Goal: Transaction & Acquisition: Purchase product/service

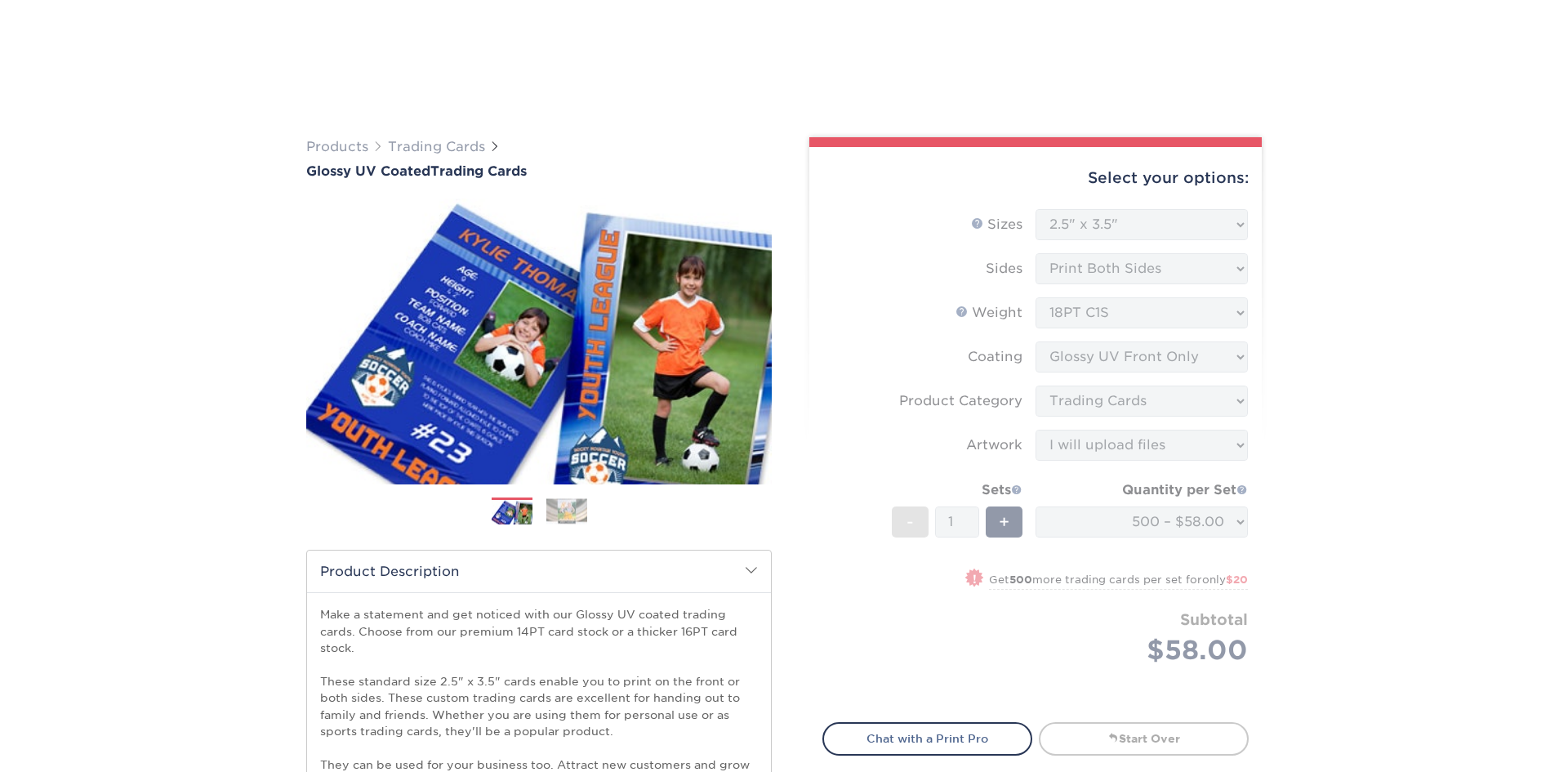
select select "2.50x3.50"
select select "c2f9bce9-36c2-409d-b101-c29d9d031e18"
select select "upload"
select select "500 – $58.00"
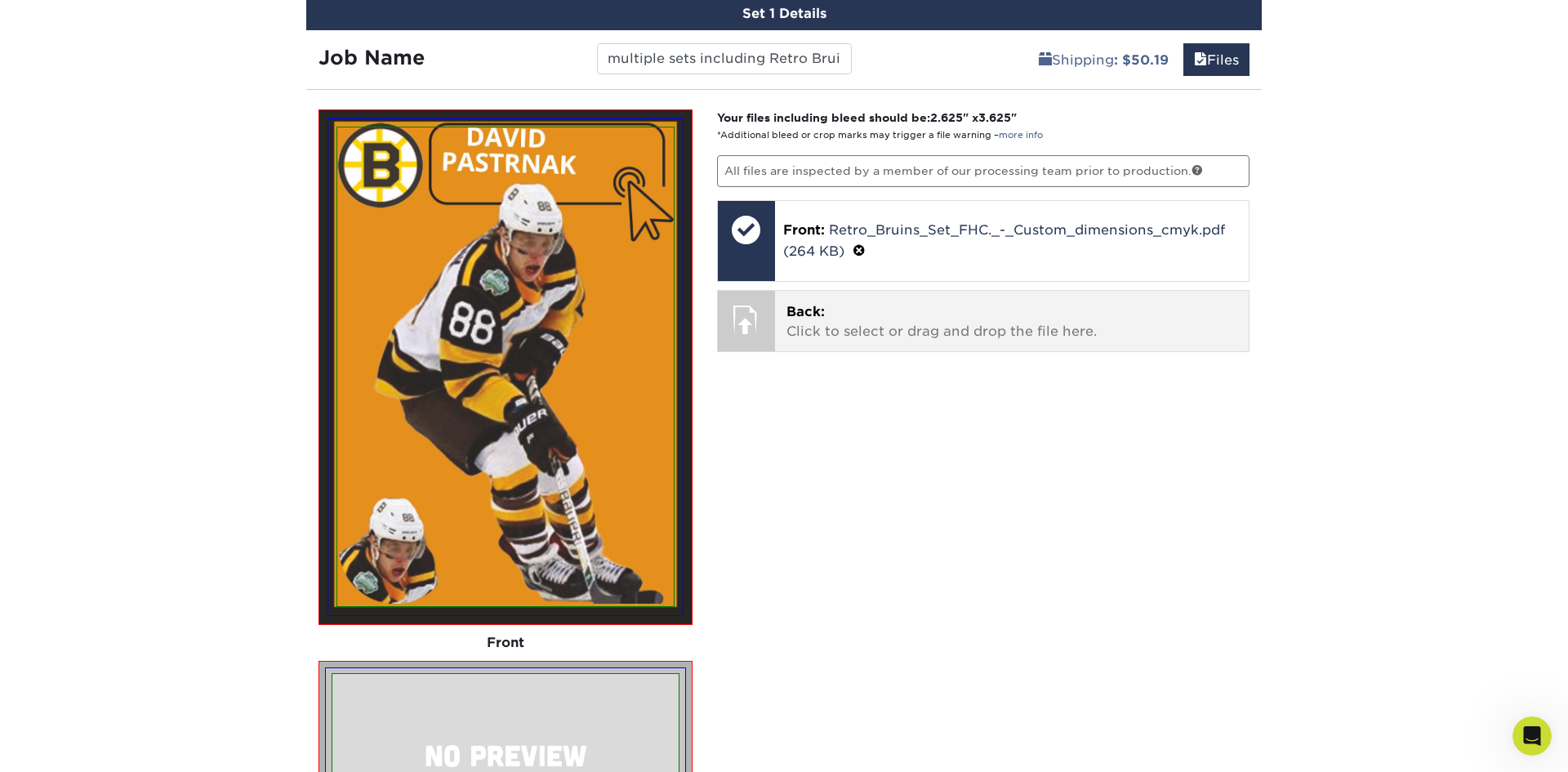
click at [816, 327] on p "Back: Click to select or drag and drop the file here." at bounding box center [1012, 321] width 452 height 39
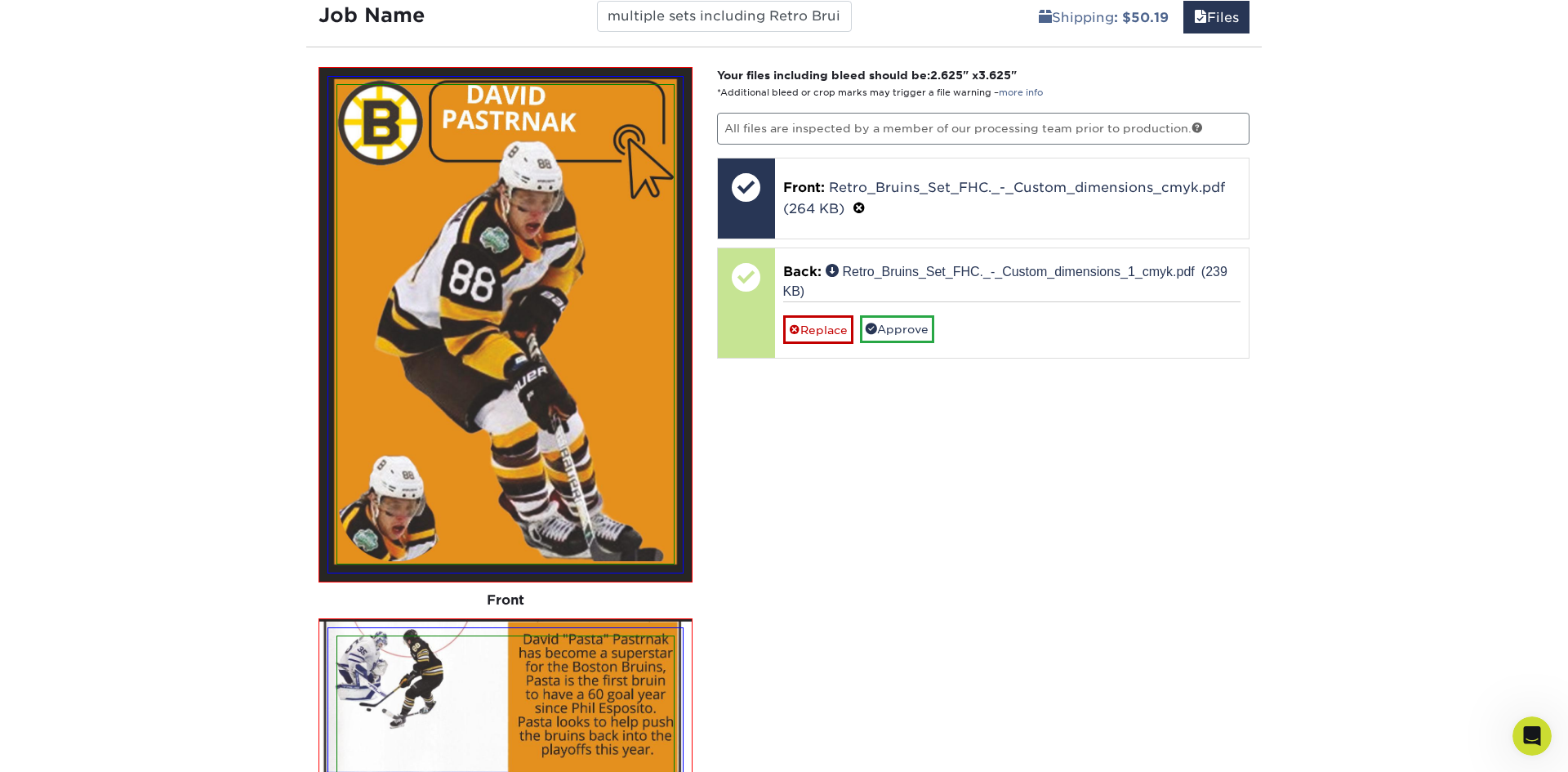
scroll to position [1047, 0]
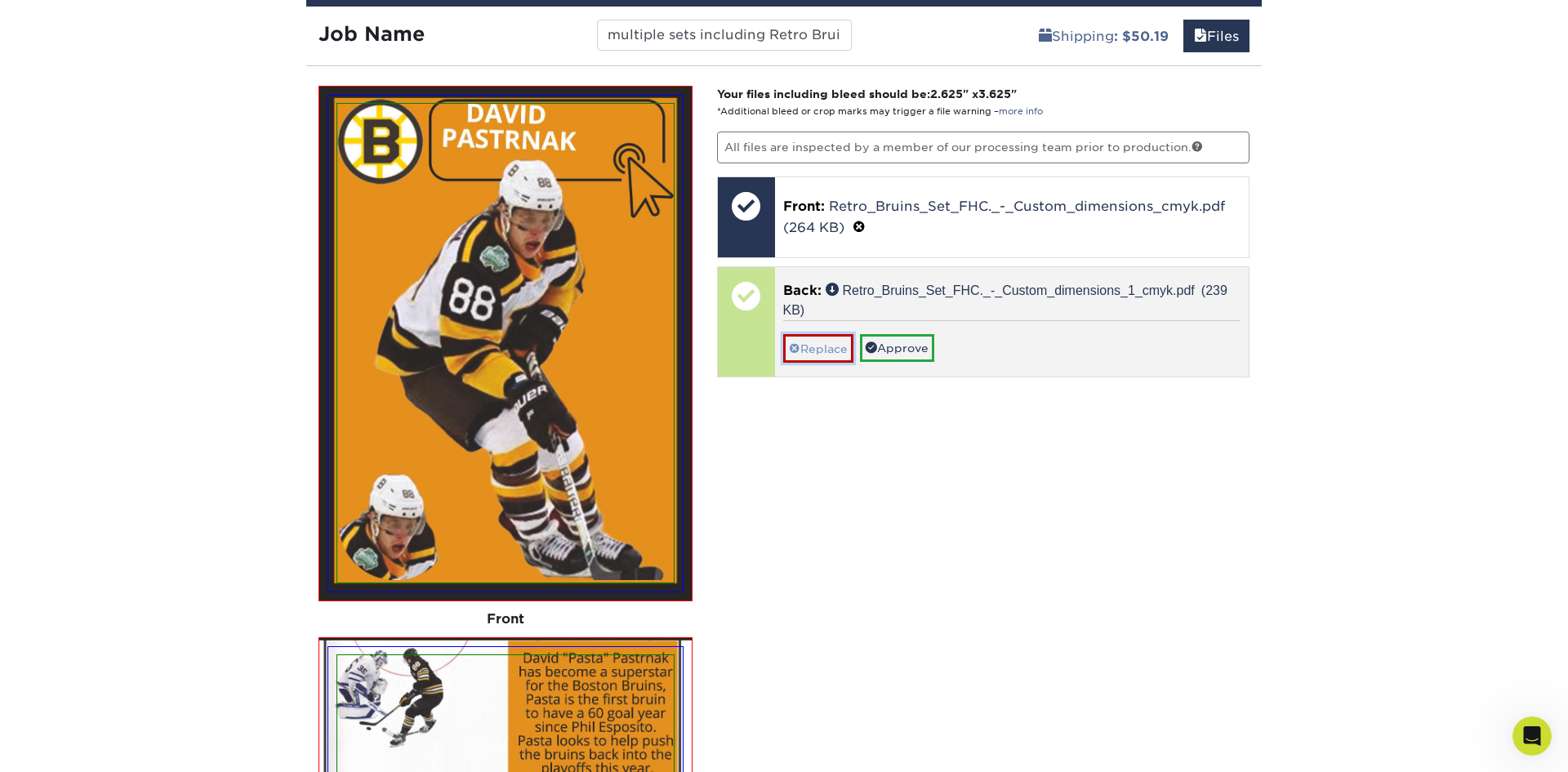
click at [828, 348] on link "Replace" at bounding box center [818, 348] width 70 height 28
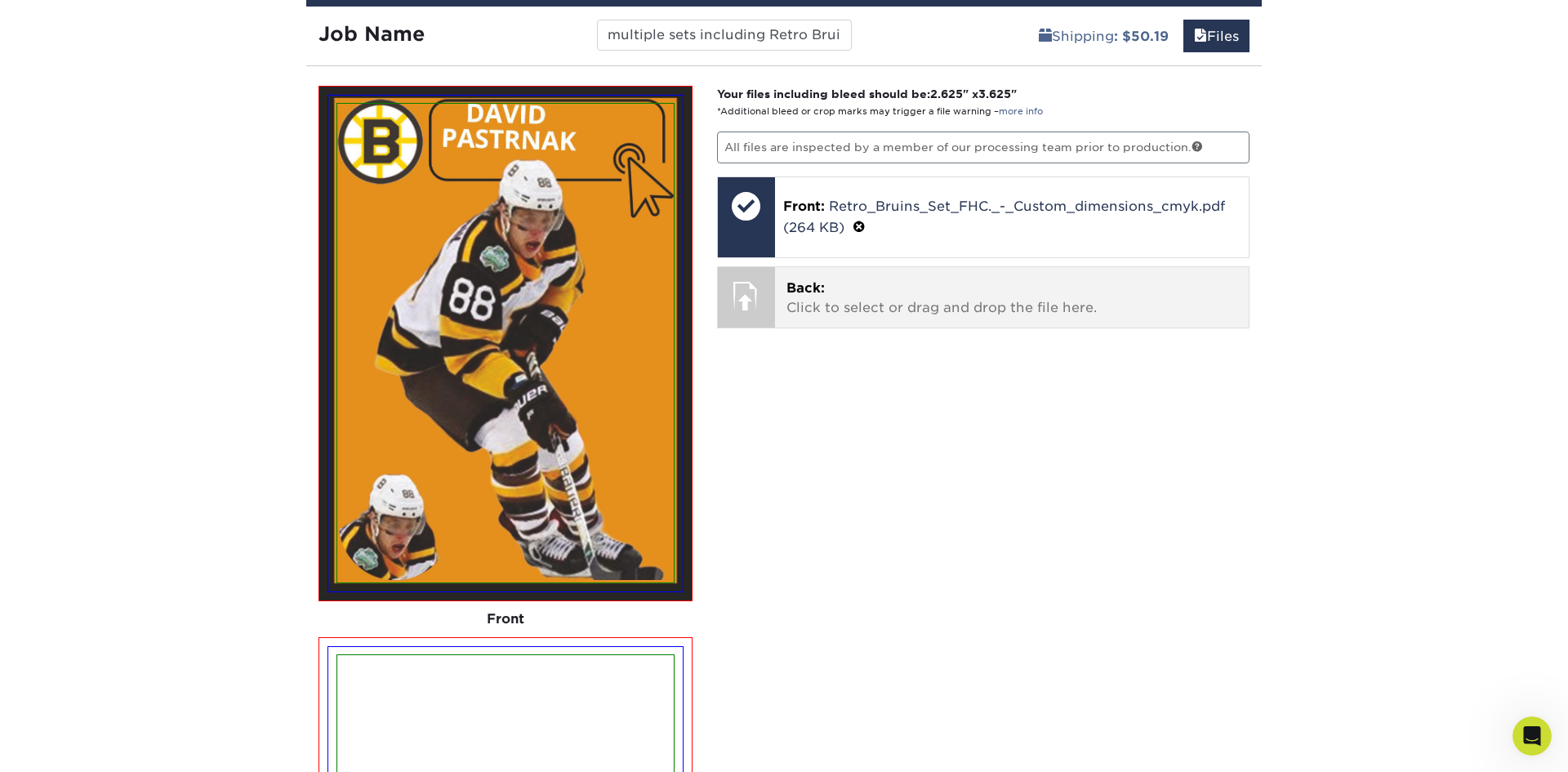
click at [830, 299] on p "Back: Click to select or drag and drop the file here." at bounding box center [1012, 298] width 452 height 39
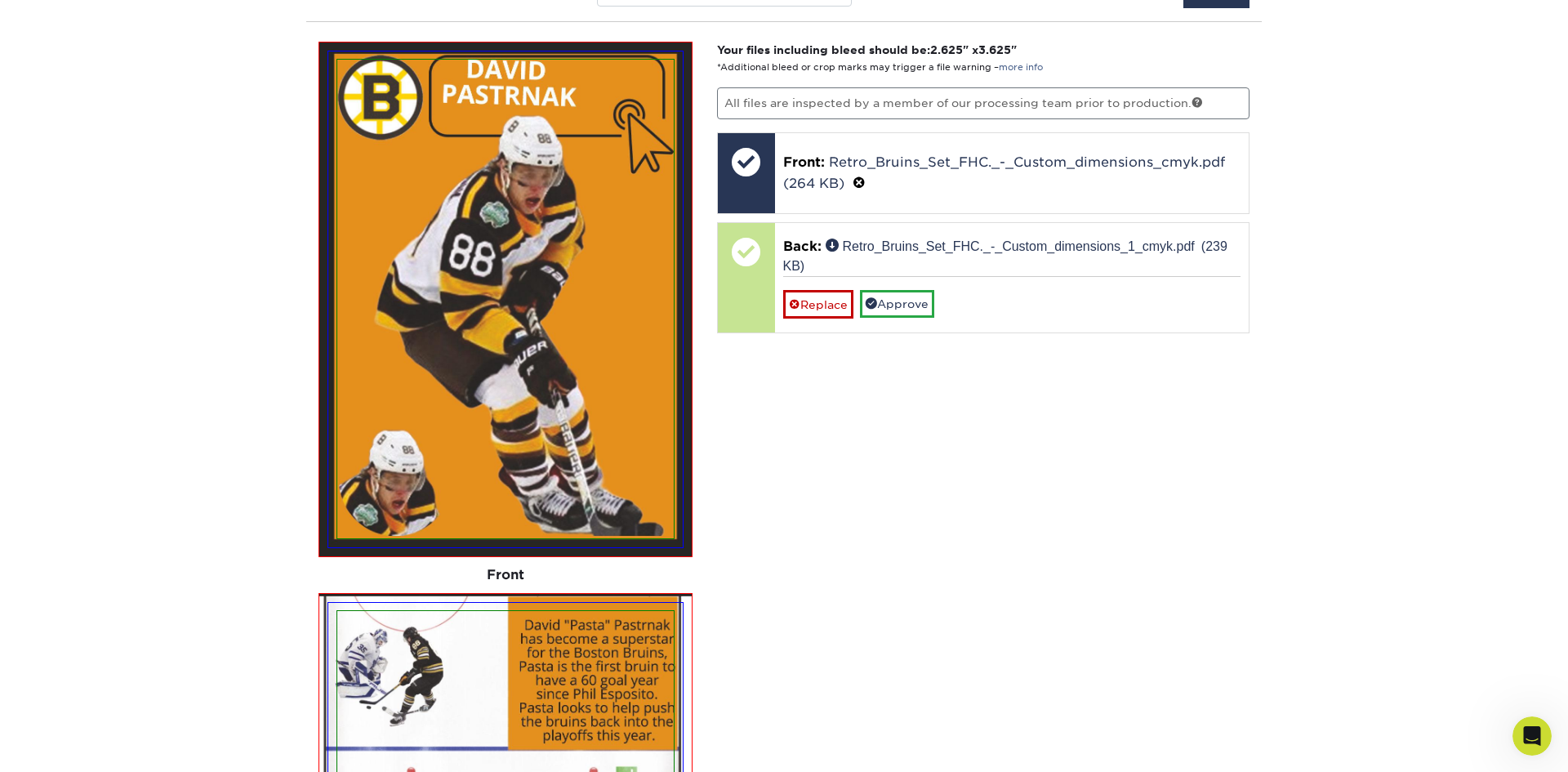
scroll to position [1040, 0]
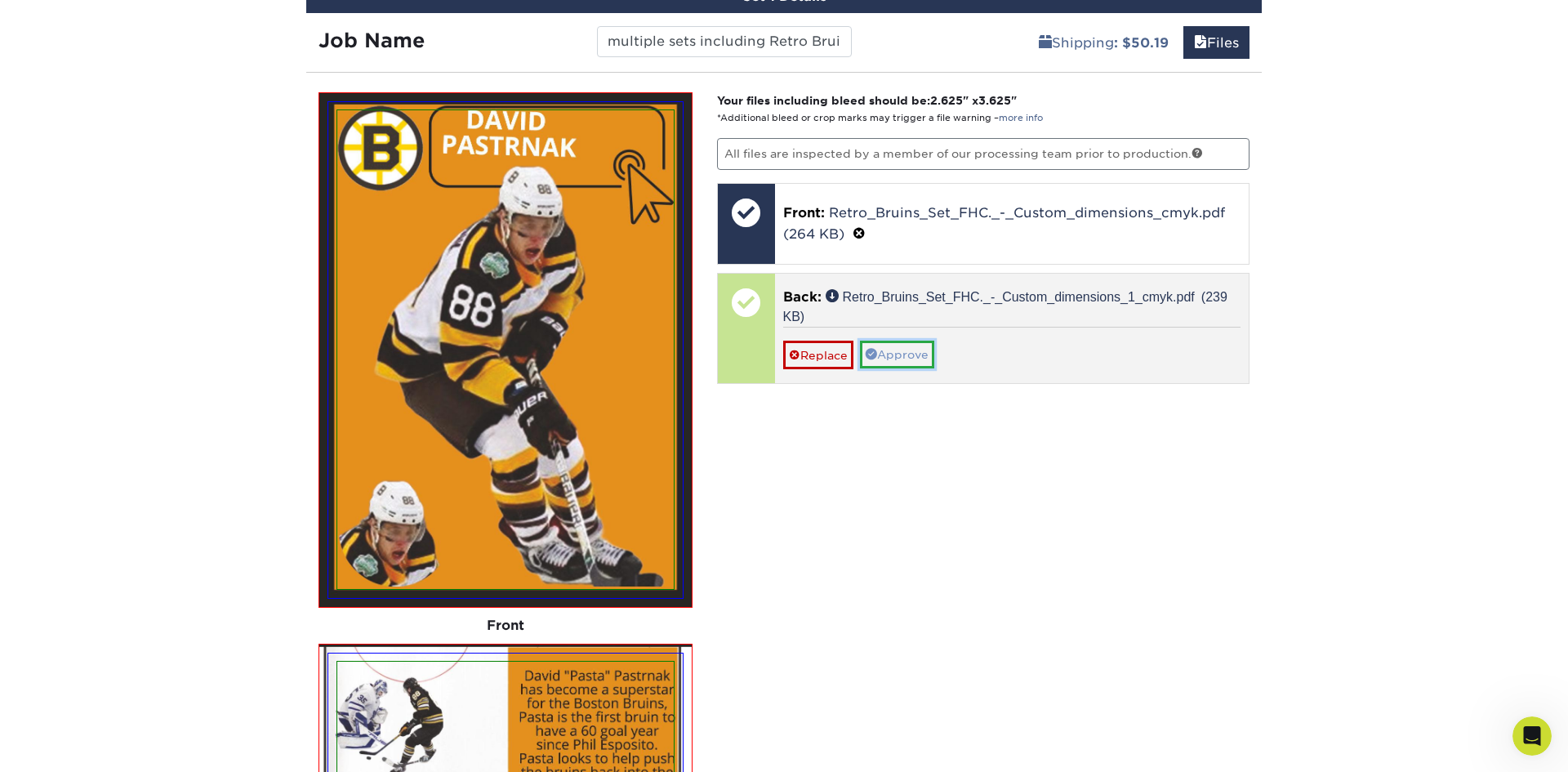
click at [931, 356] on link "Approve" at bounding box center [896, 354] width 74 height 27
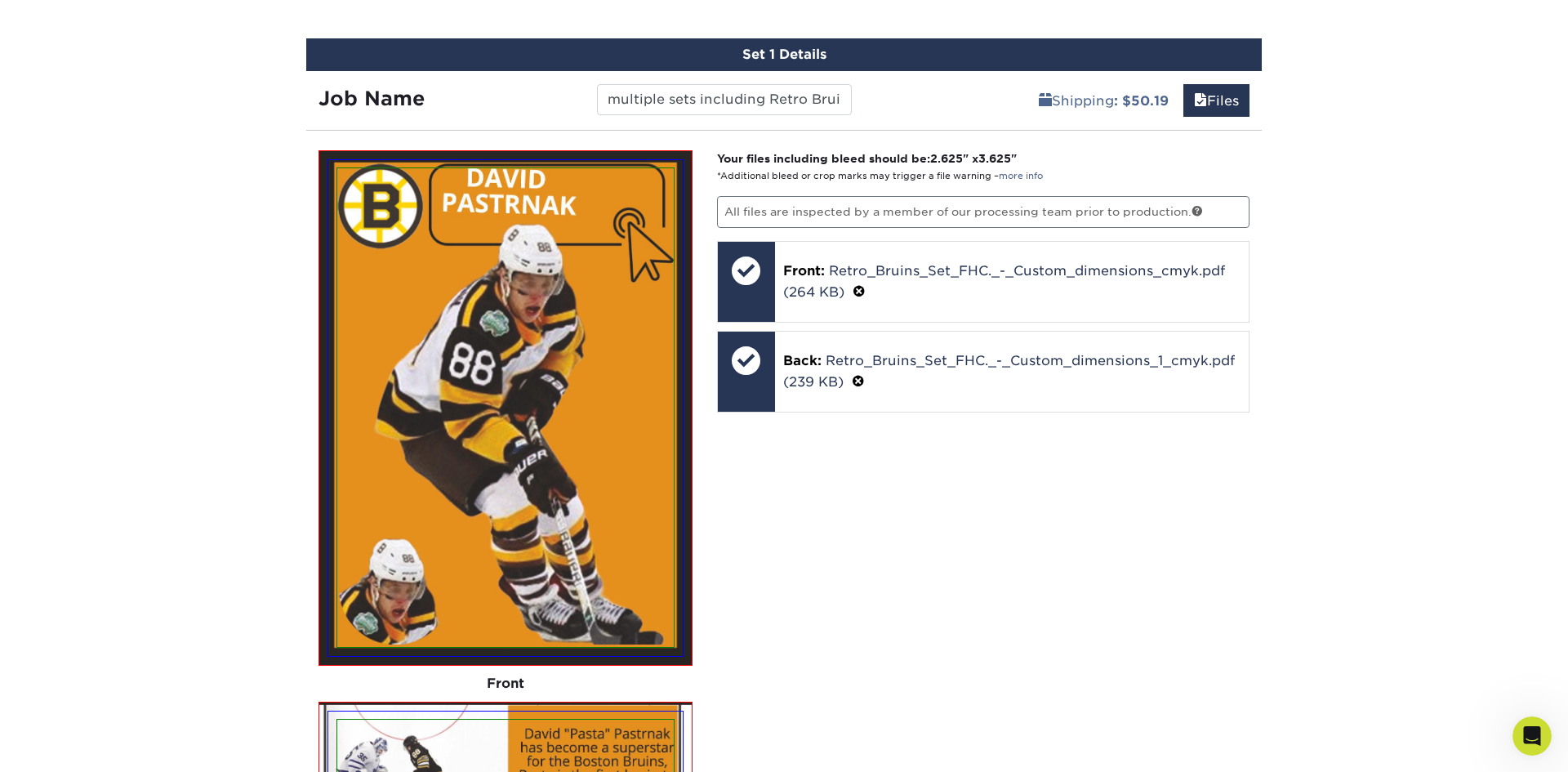
scroll to position [985, 0]
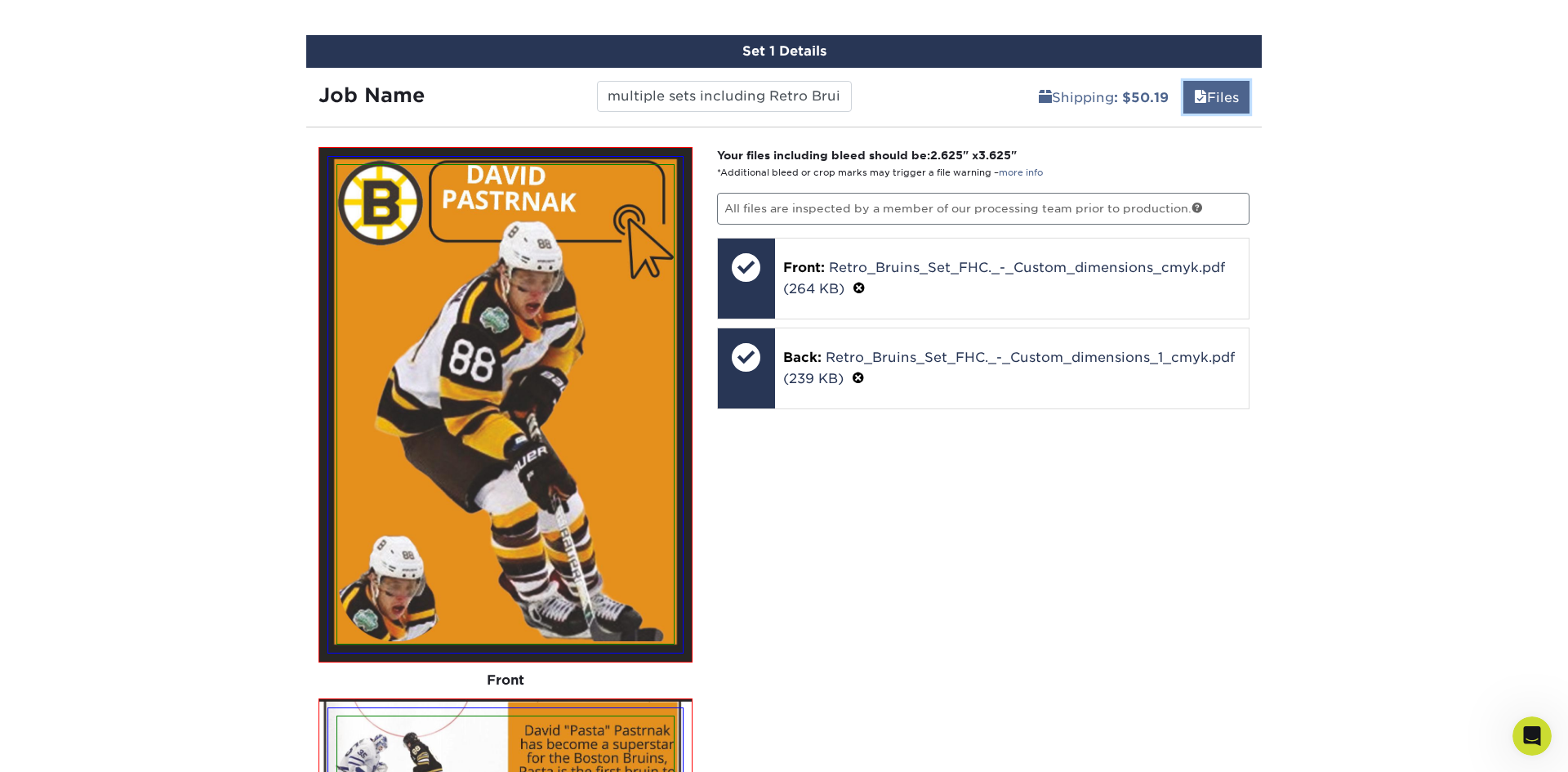
click at [1209, 97] on link "Files" at bounding box center [1216, 97] width 66 height 32
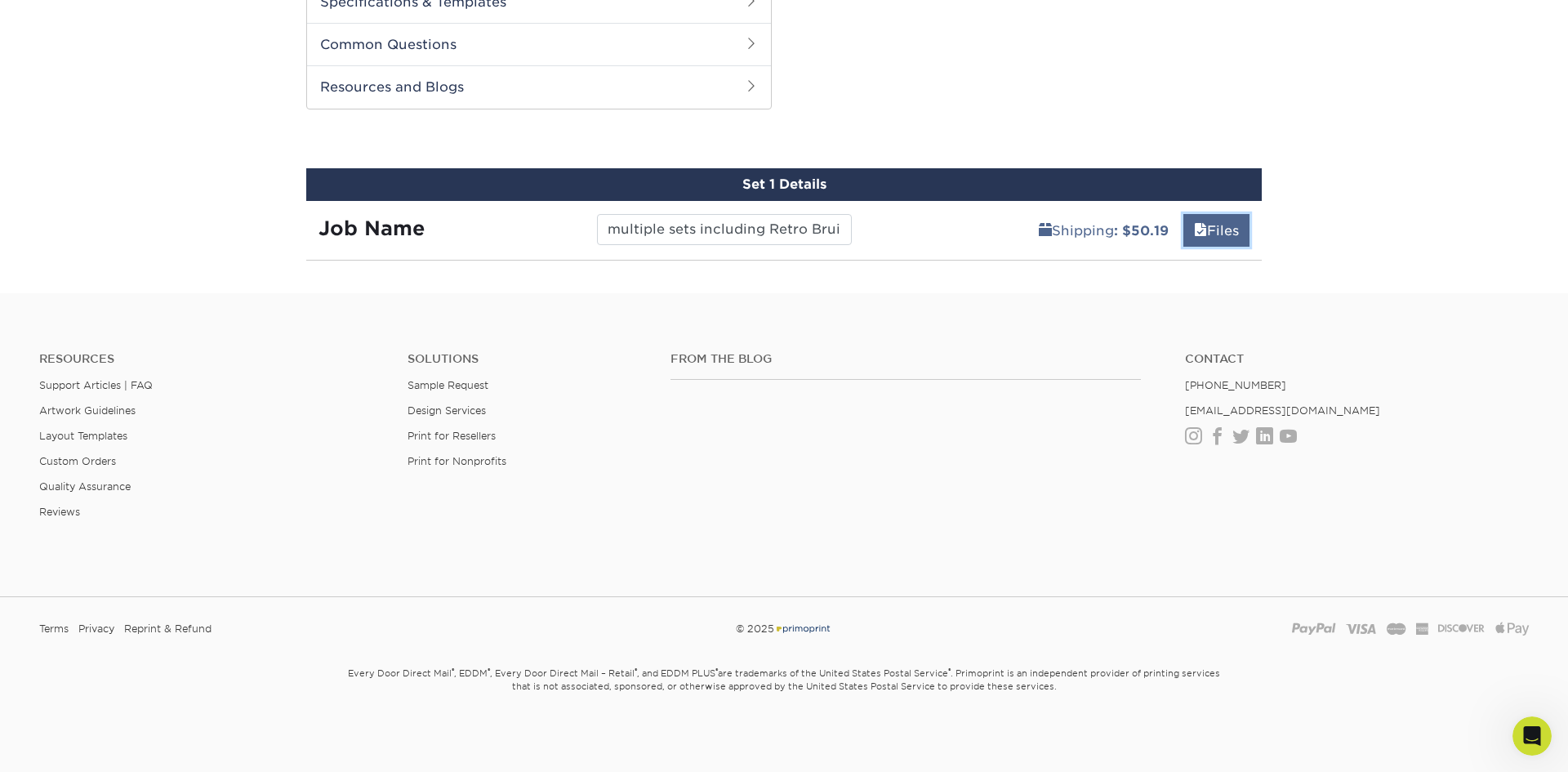
scroll to position [839, 0]
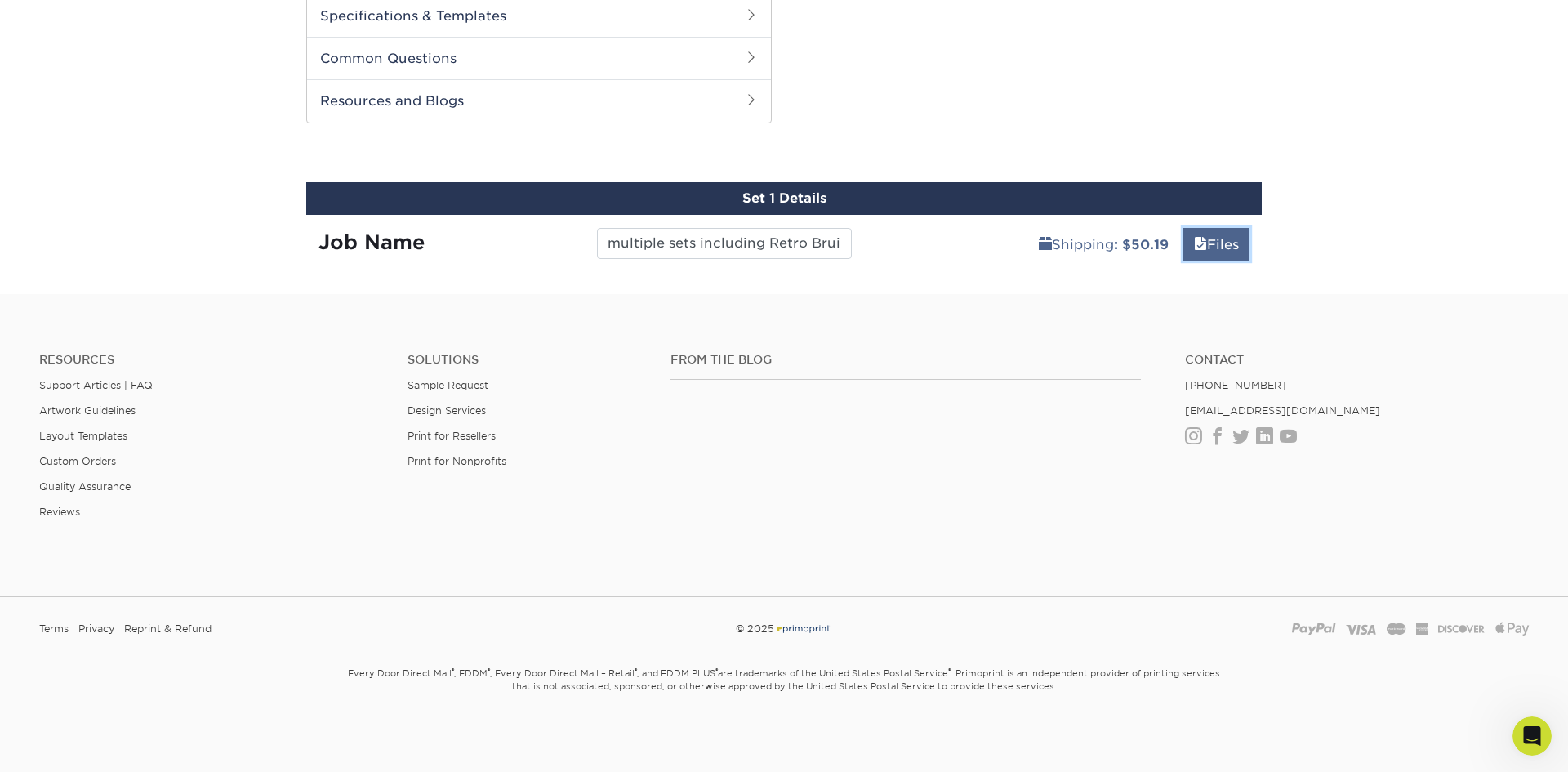
click at [1201, 240] on span at bounding box center [1201, 245] width 13 height 16
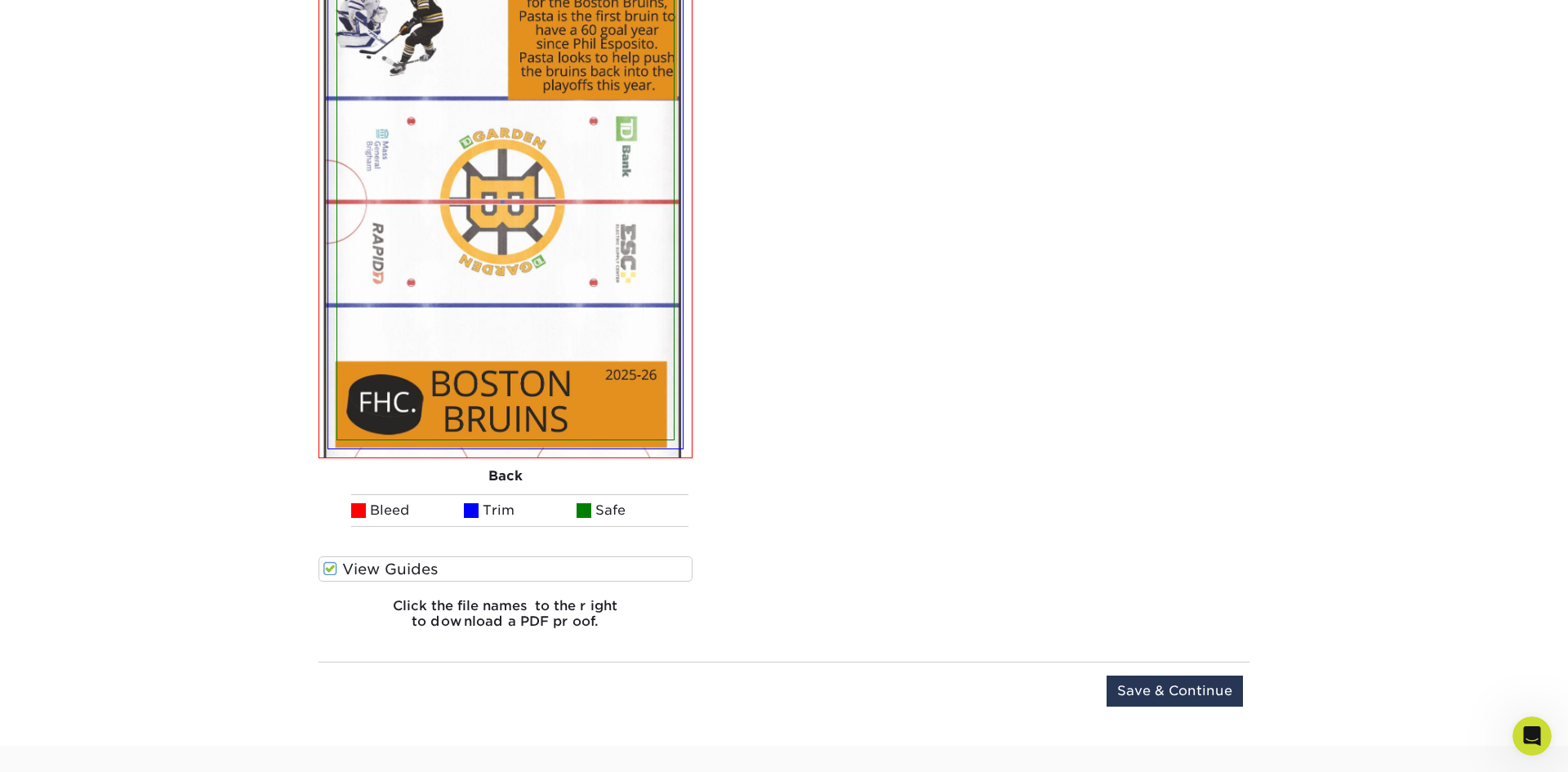
scroll to position [1754, 0]
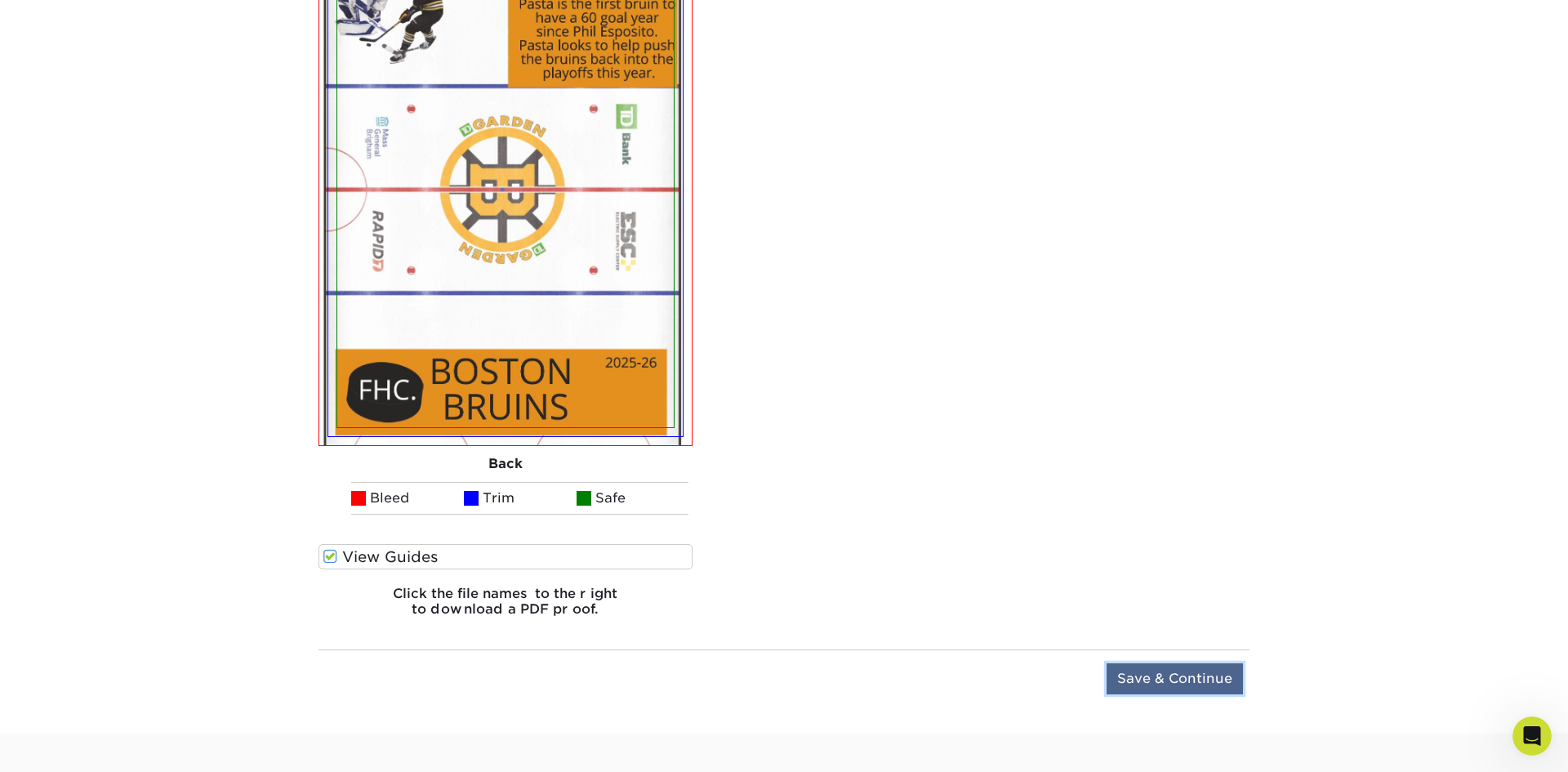
click at [1159, 685] on input "Save & Continue" at bounding box center [1175, 679] width 136 height 31
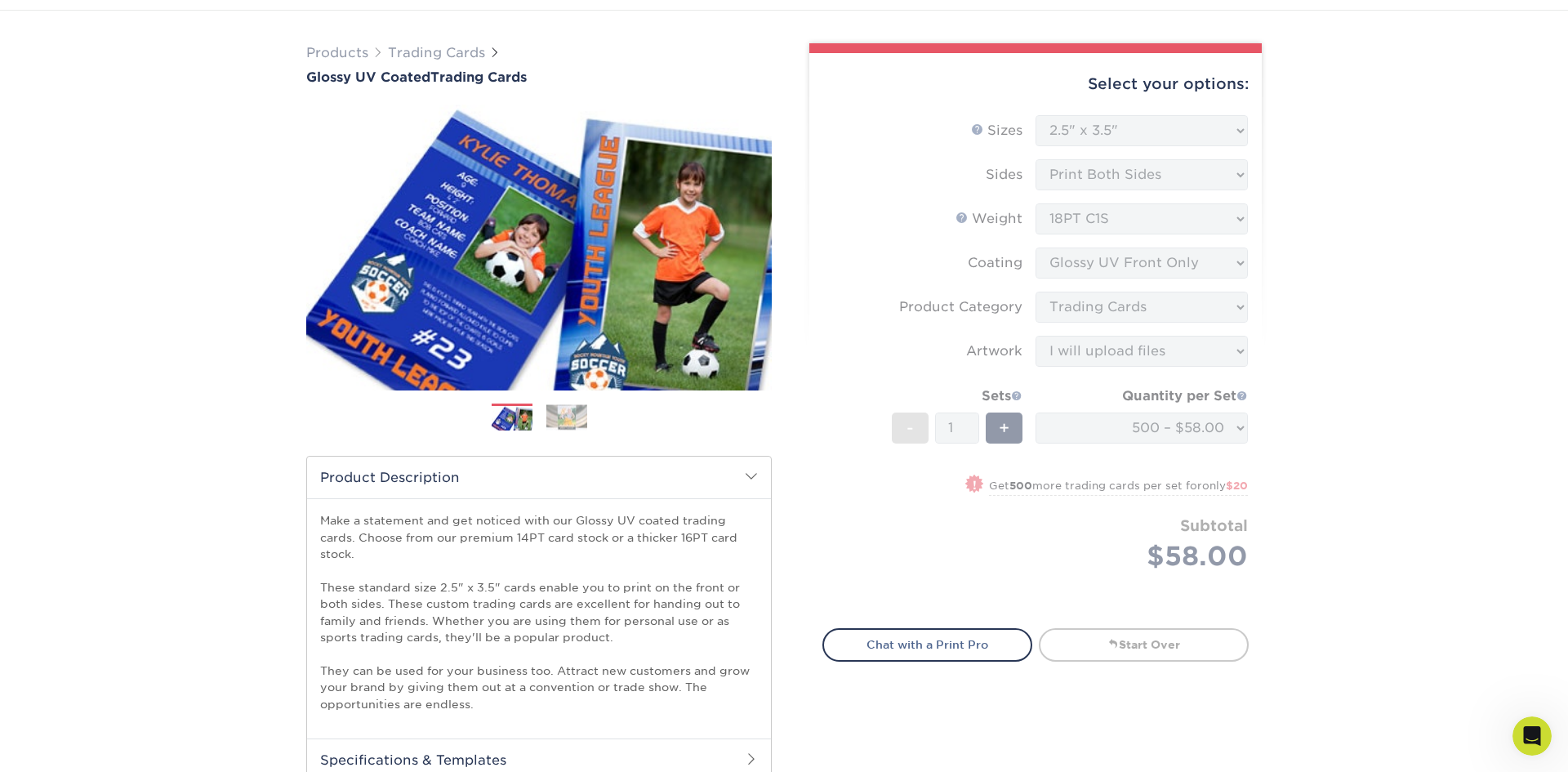
scroll to position [0, 0]
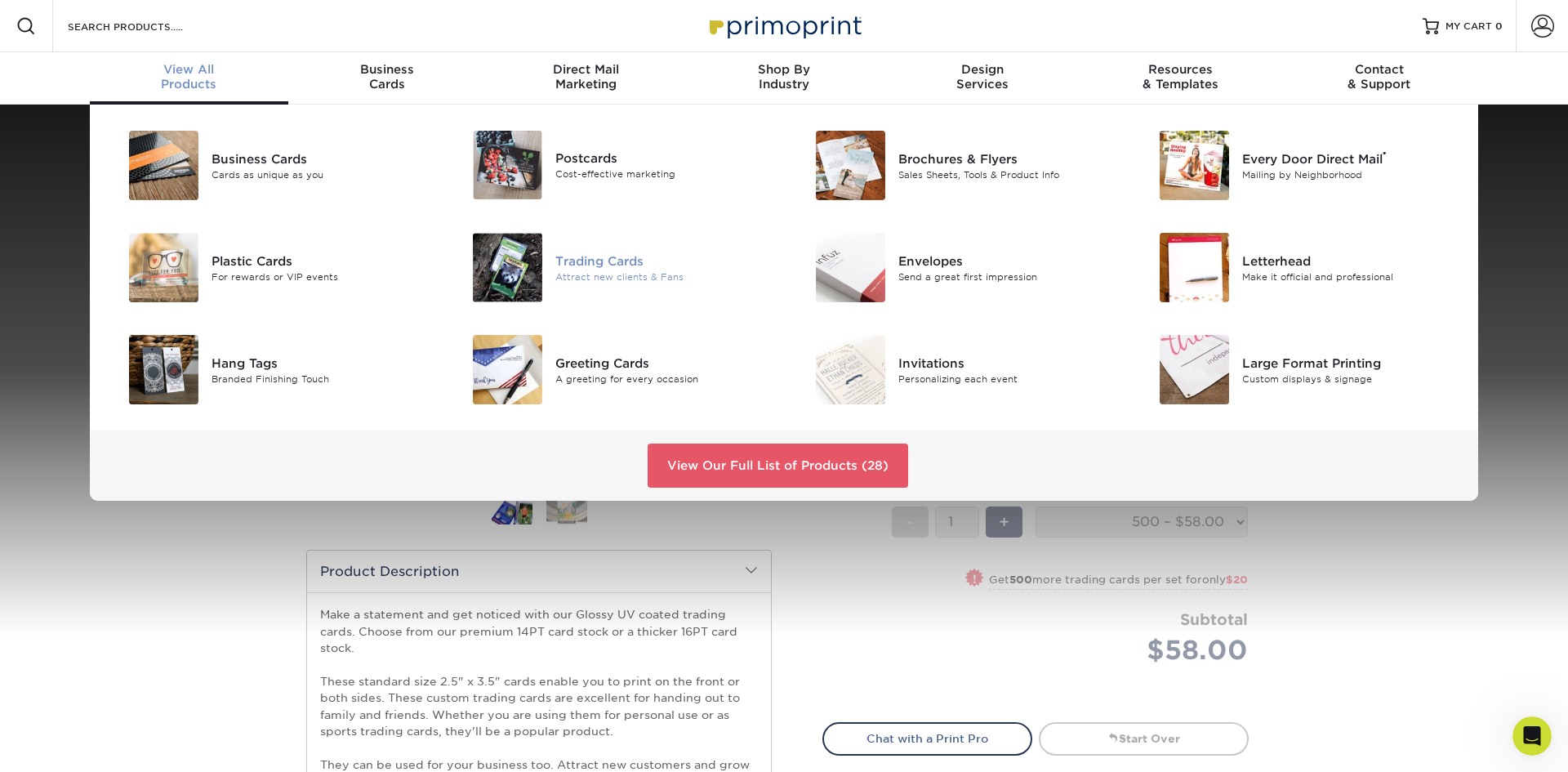
click at [546, 269] on div at bounding box center [498, 267] width 114 height 69
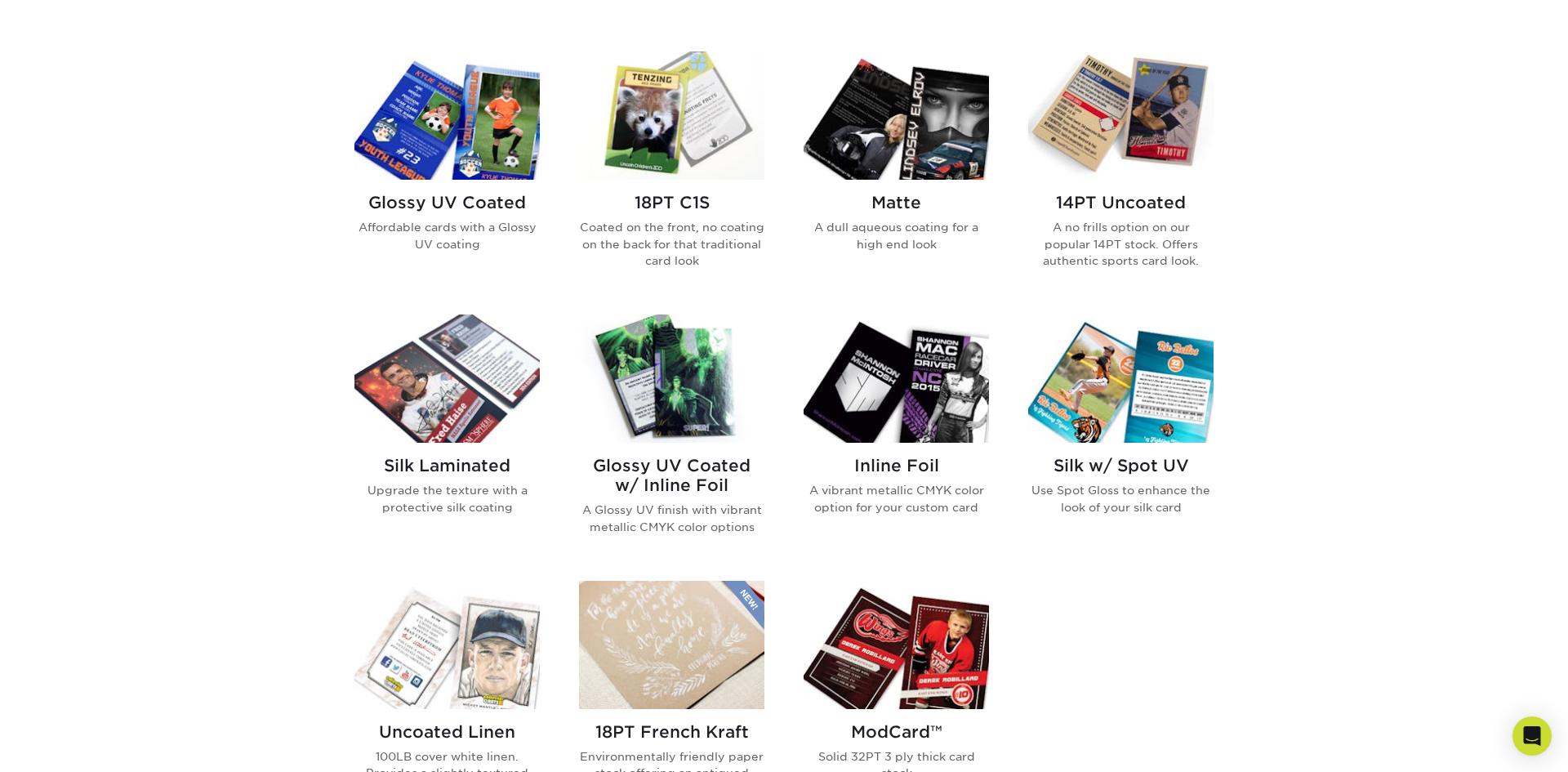
scroll to position [781, 0]
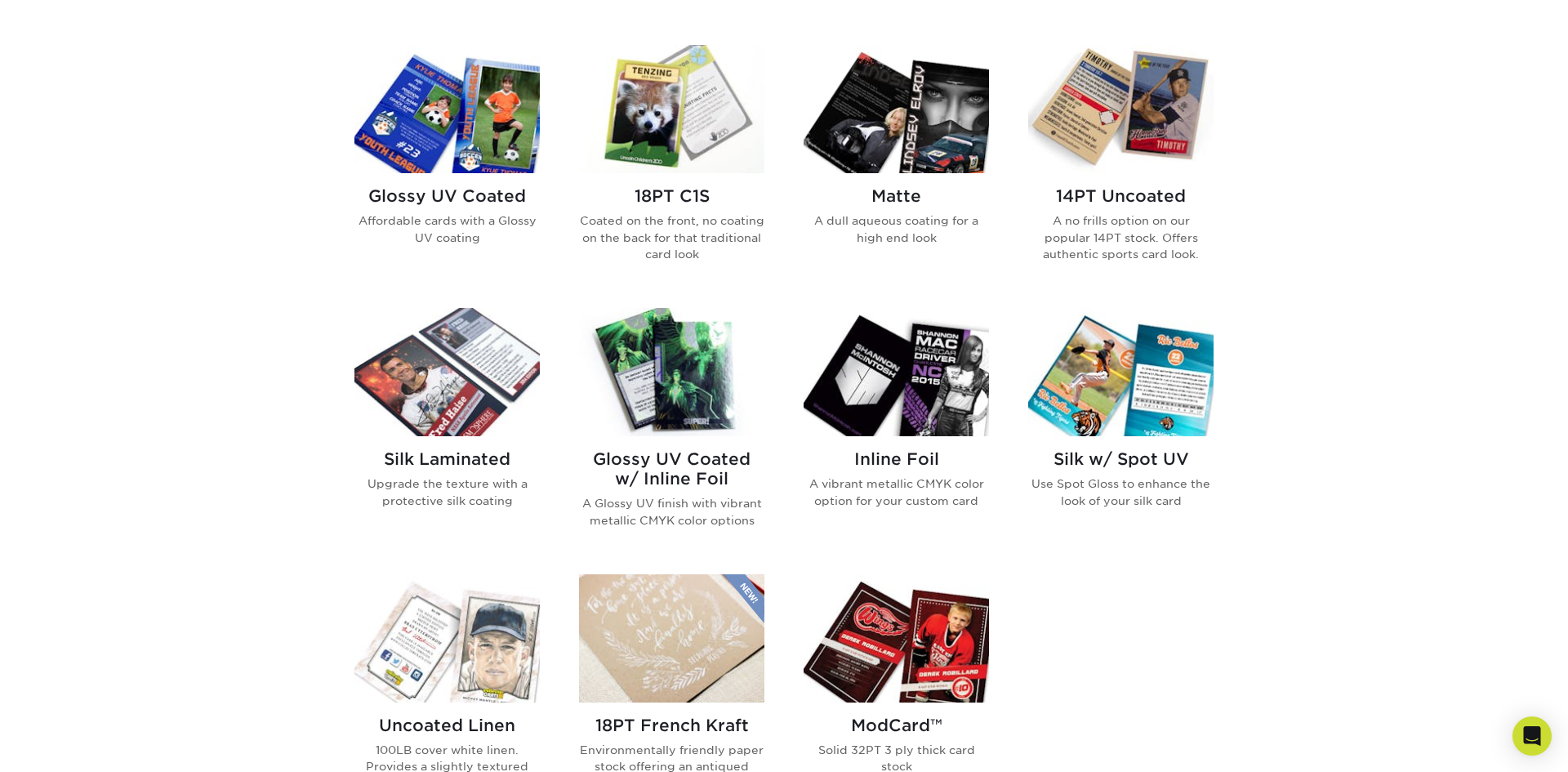
click at [474, 183] on div "Glossy UV Coated Affordable cards with a Glossy UV coating" at bounding box center [447, 222] width 186 height 99
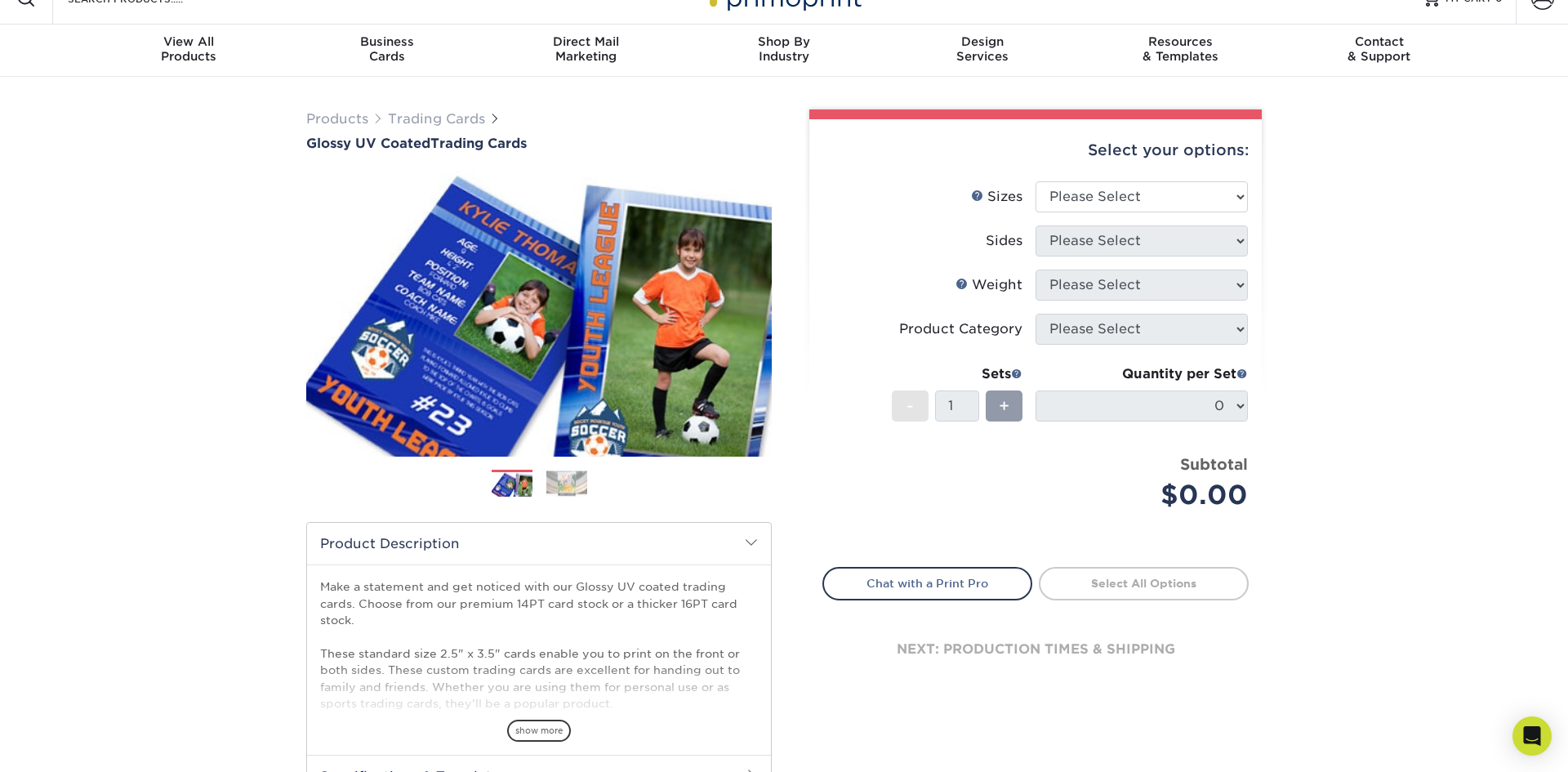
scroll to position [19, 0]
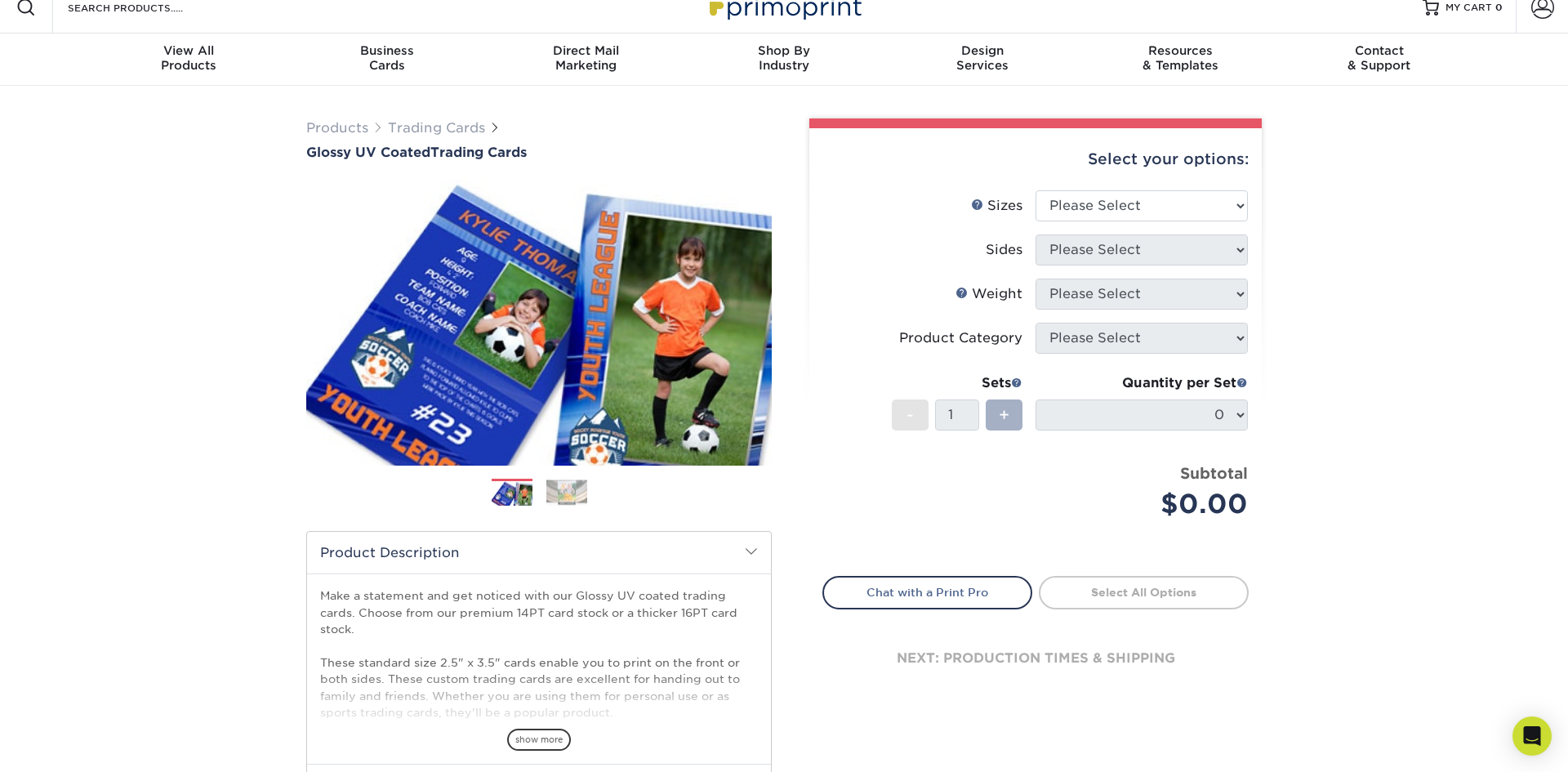
click at [1006, 412] on span "+" at bounding box center [1004, 415] width 11 height 24
click at [1006, 422] on span "+" at bounding box center [1004, 415] width 11 height 24
click at [981, 421] on div "+" at bounding box center [1001, 418] width 43 height 37
click at [982, 421] on div "+" at bounding box center [1001, 418] width 43 height 37
click at [1243, 382] on span at bounding box center [1243, 382] width 12 height 12
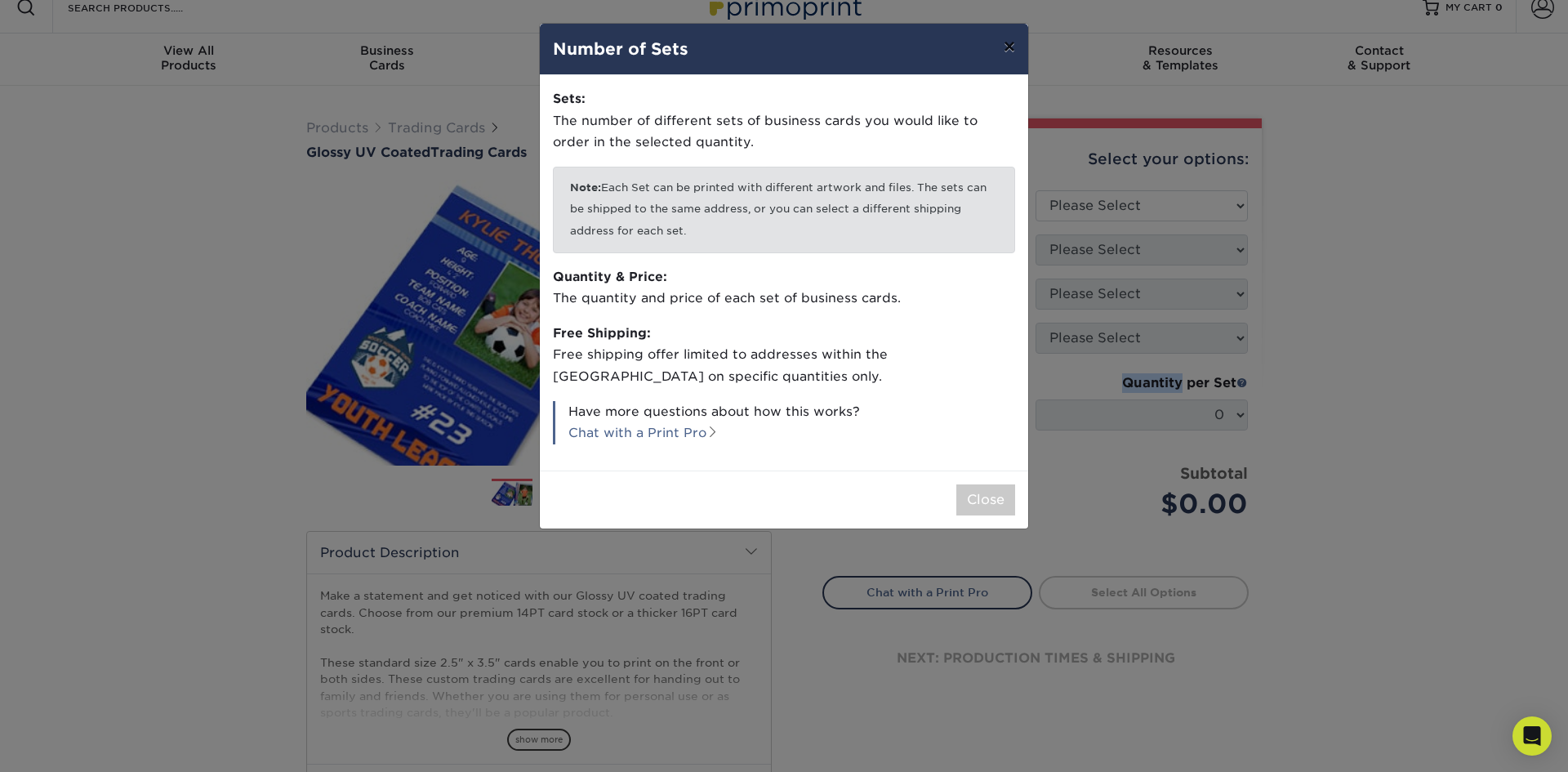
click at [1006, 48] on button "×" at bounding box center [1009, 46] width 37 height 46
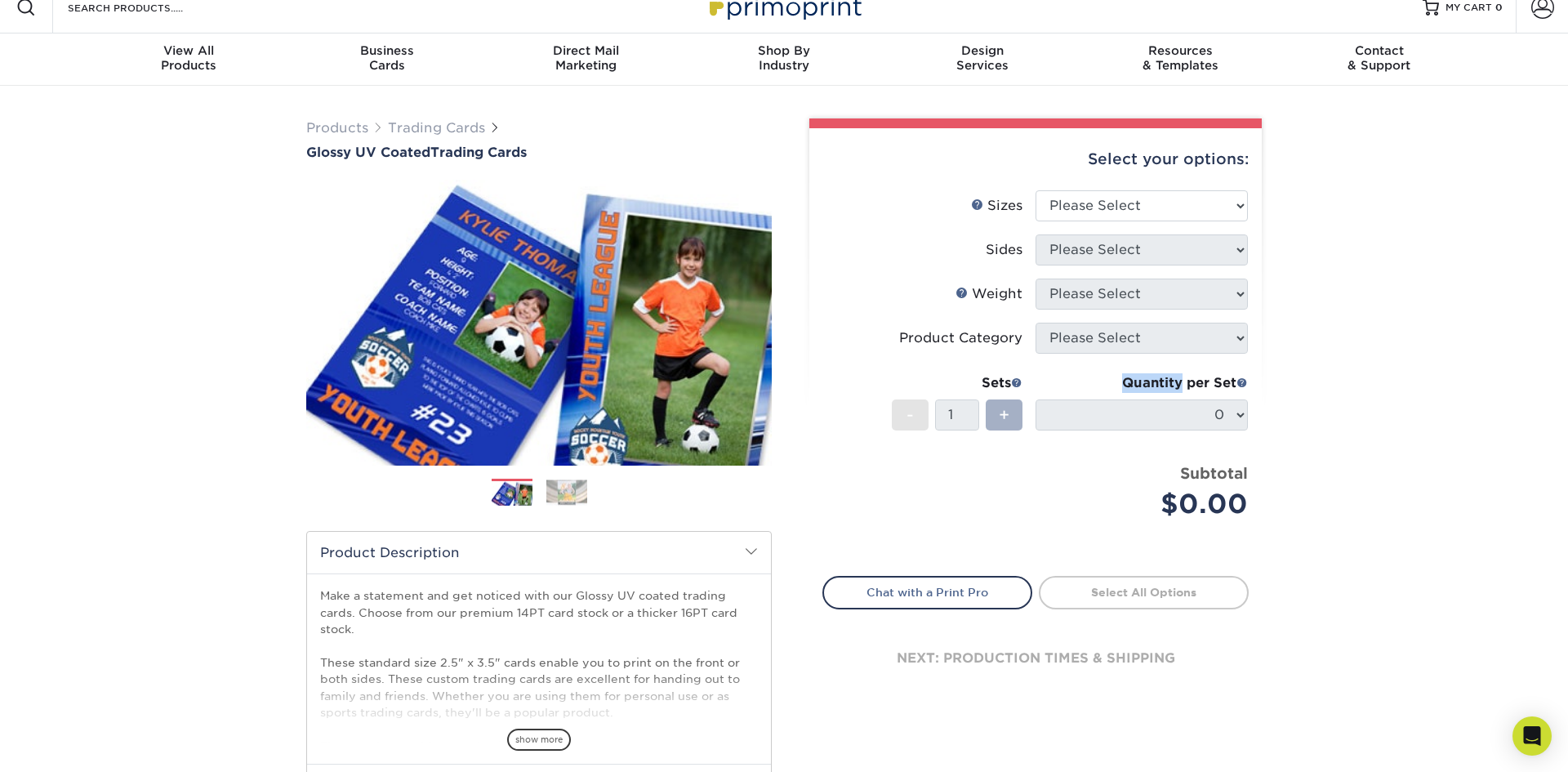
click at [996, 421] on div "+" at bounding box center [1004, 415] width 37 height 31
click at [1137, 207] on select "Please Select 2.5" x 3.5"" at bounding box center [1141, 206] width 212 height 31
select select "2.50x3.50"
click at [1035, 191] on select "Please Select 2.5" x 3.5"" at bounding box center [1141, 206] width 212 height 31
click at [1128, 249] on select "Please Select Print Both Sides Print Front Only" at bounding box center [1141, 250] width 212 height 31
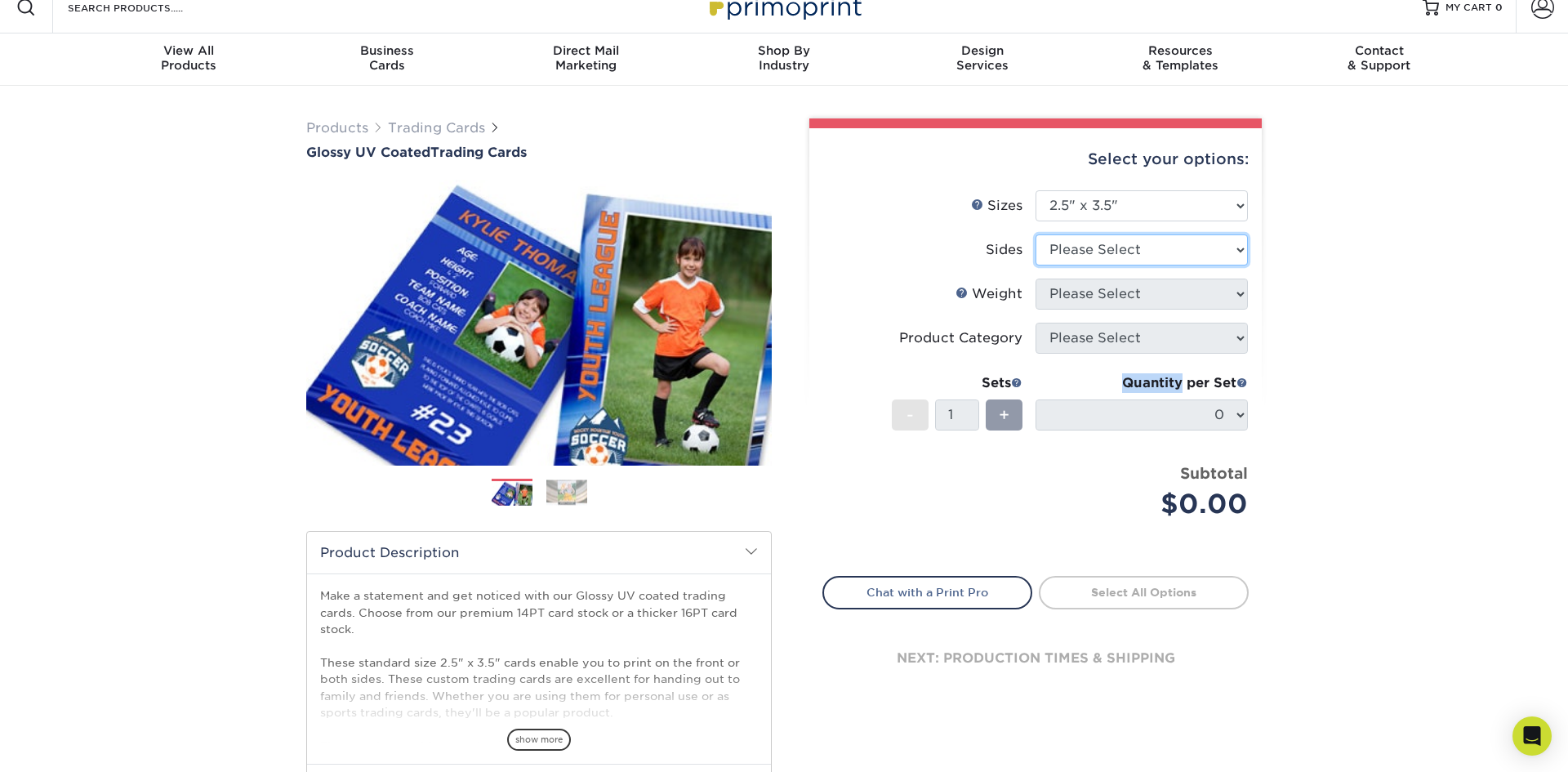
select select "13abbda7-1d64-4f25-8bb2-c179b224825d"
click at [1035, 235] on select "Please Select Print Both Sides Print Front Only" at bounding box center [1141, 250] width 212 height 31
click at [1121, 293] on select "Please Select 16PT 14PT 18PT C1S" at bounding box center [1141, 294] width 212 height 31
select select "18PTC1S"
click at [1035, 279] on select "Please Select 16PT 14PT 18PT C1S" at bounding box center [1141, 294] width 212 height 31
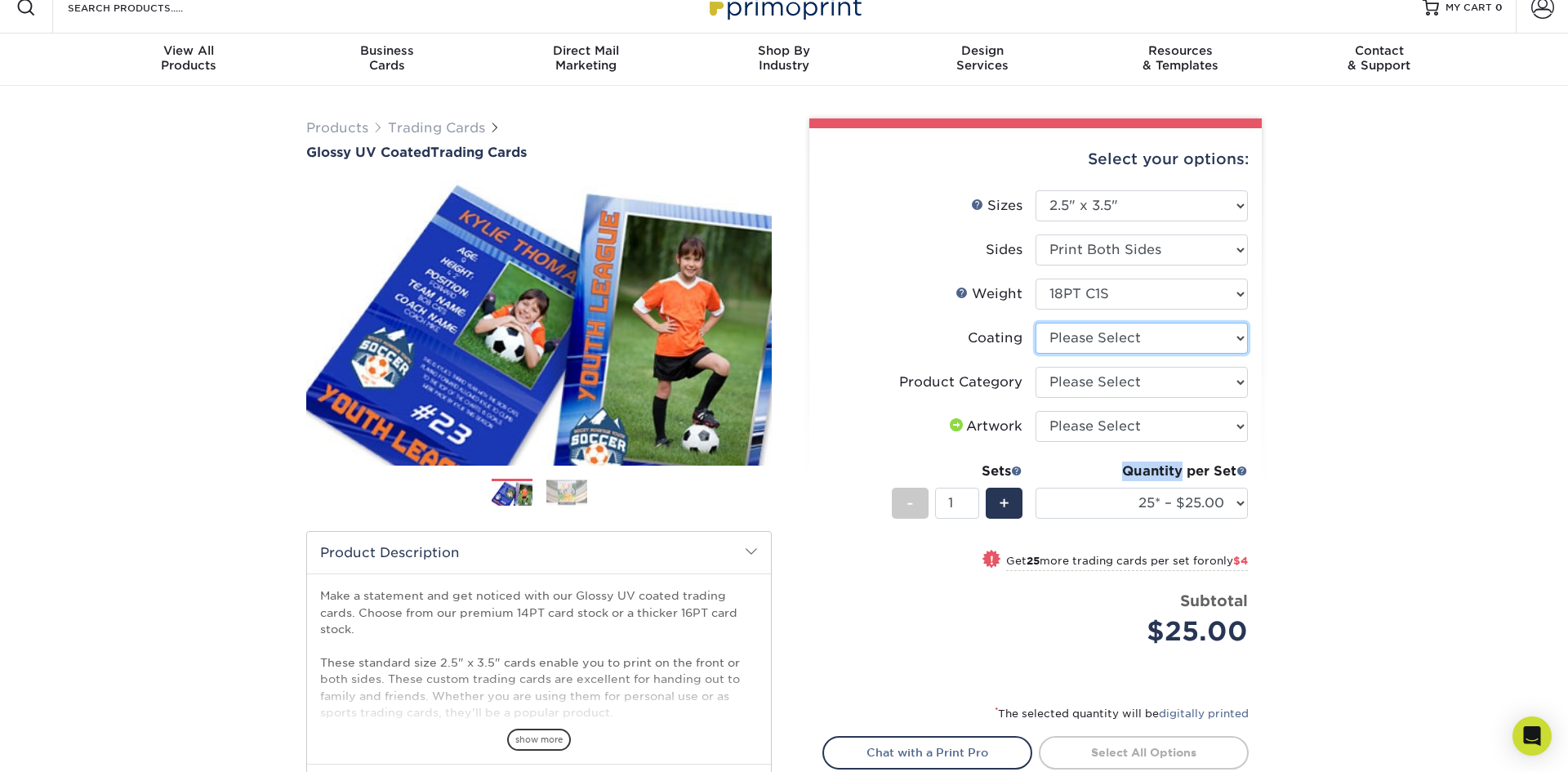
click at [1134, 337] on select at bounding box center [1141, 338] width 212 height 31
select select "1e8116af-acfc-44b1-83dc-8181aa338834"
click at [1035, 323] on select at bounding box center [1141, 338] width 212 height 31
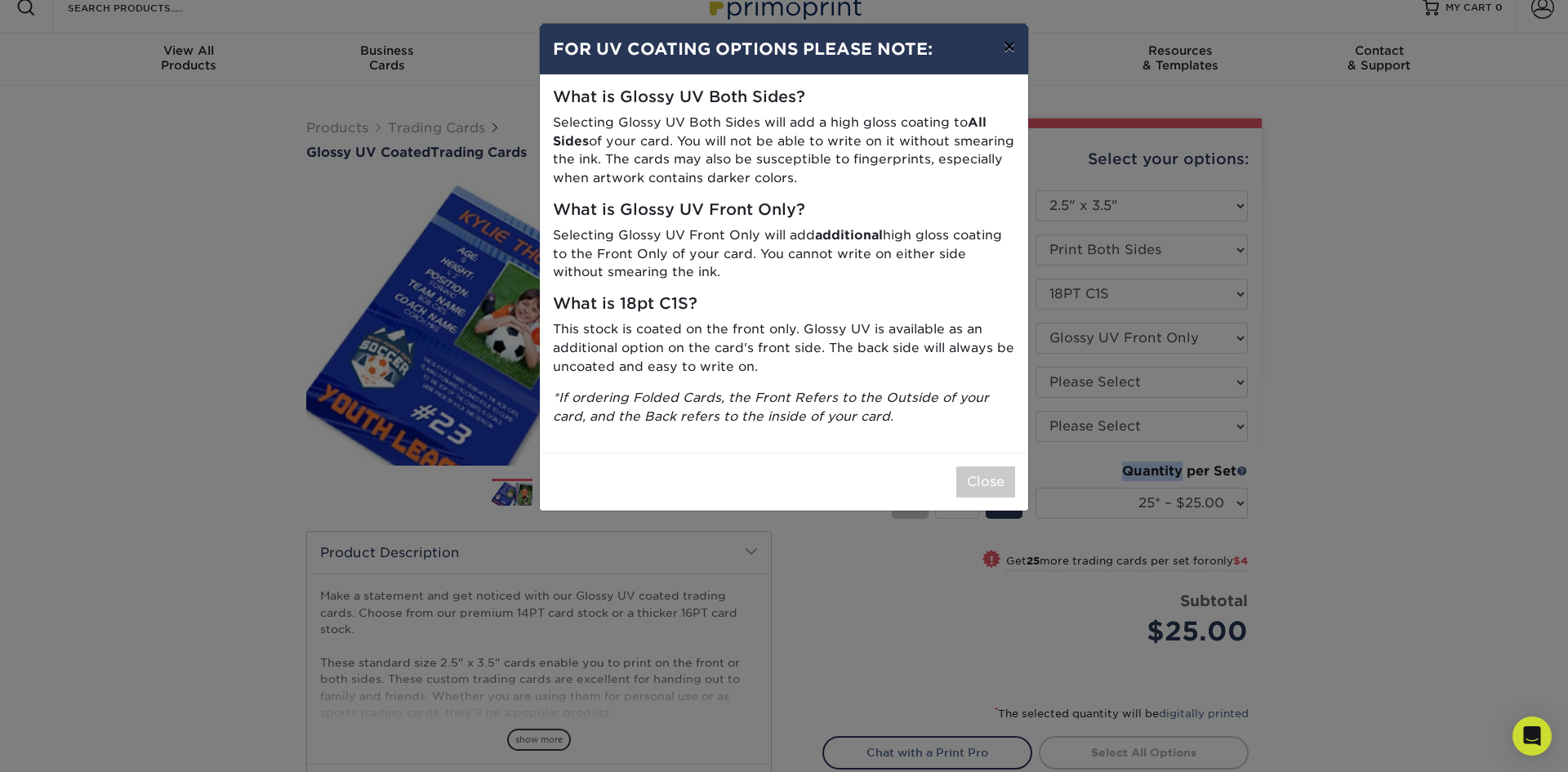
click at [1013, 41] on button "×" at bounding box center [1009, 46] width 37 height 46
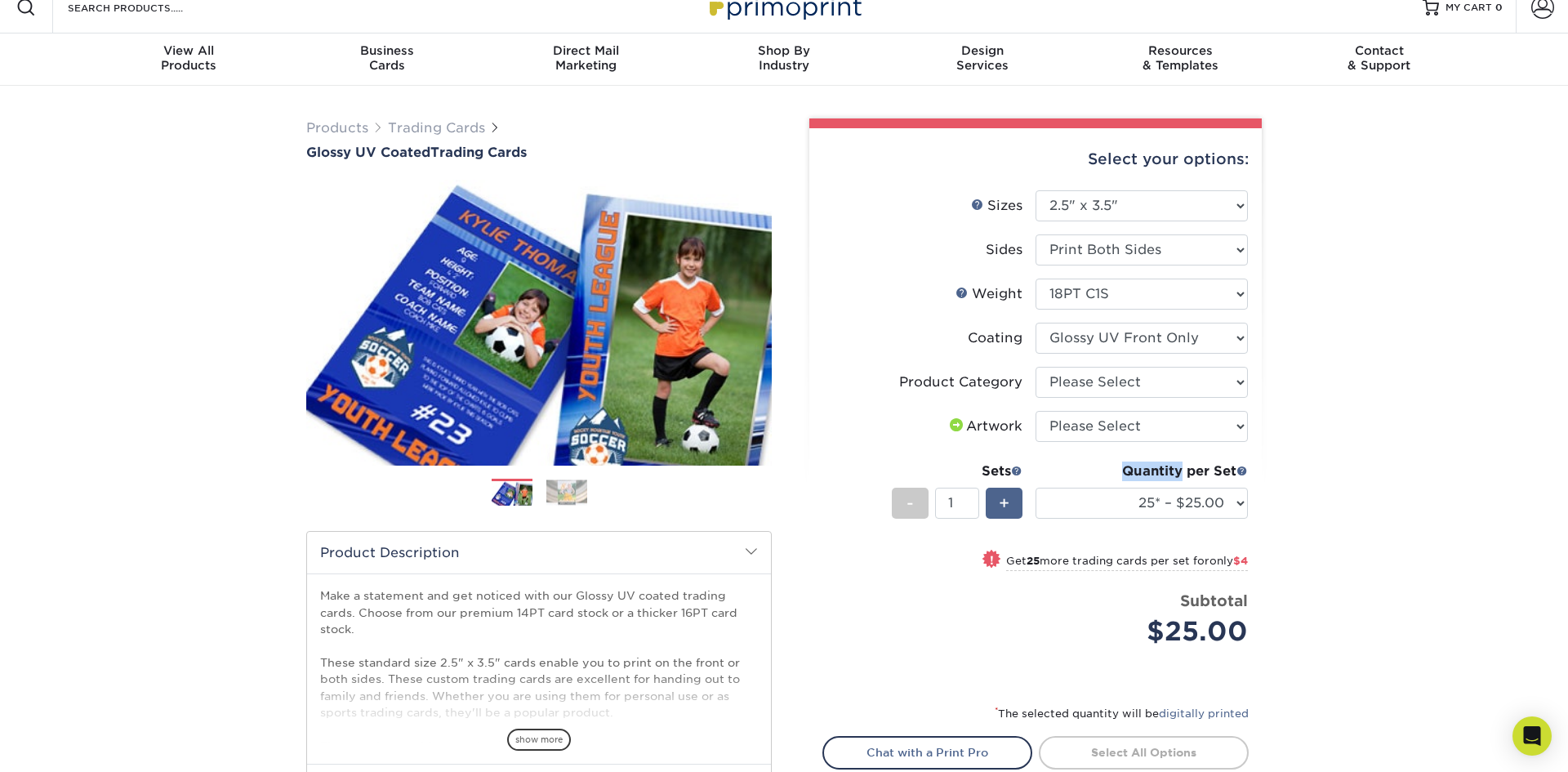
click at [995, 505] on div "+" at bounding box center [1004, 503] width 37 height 31
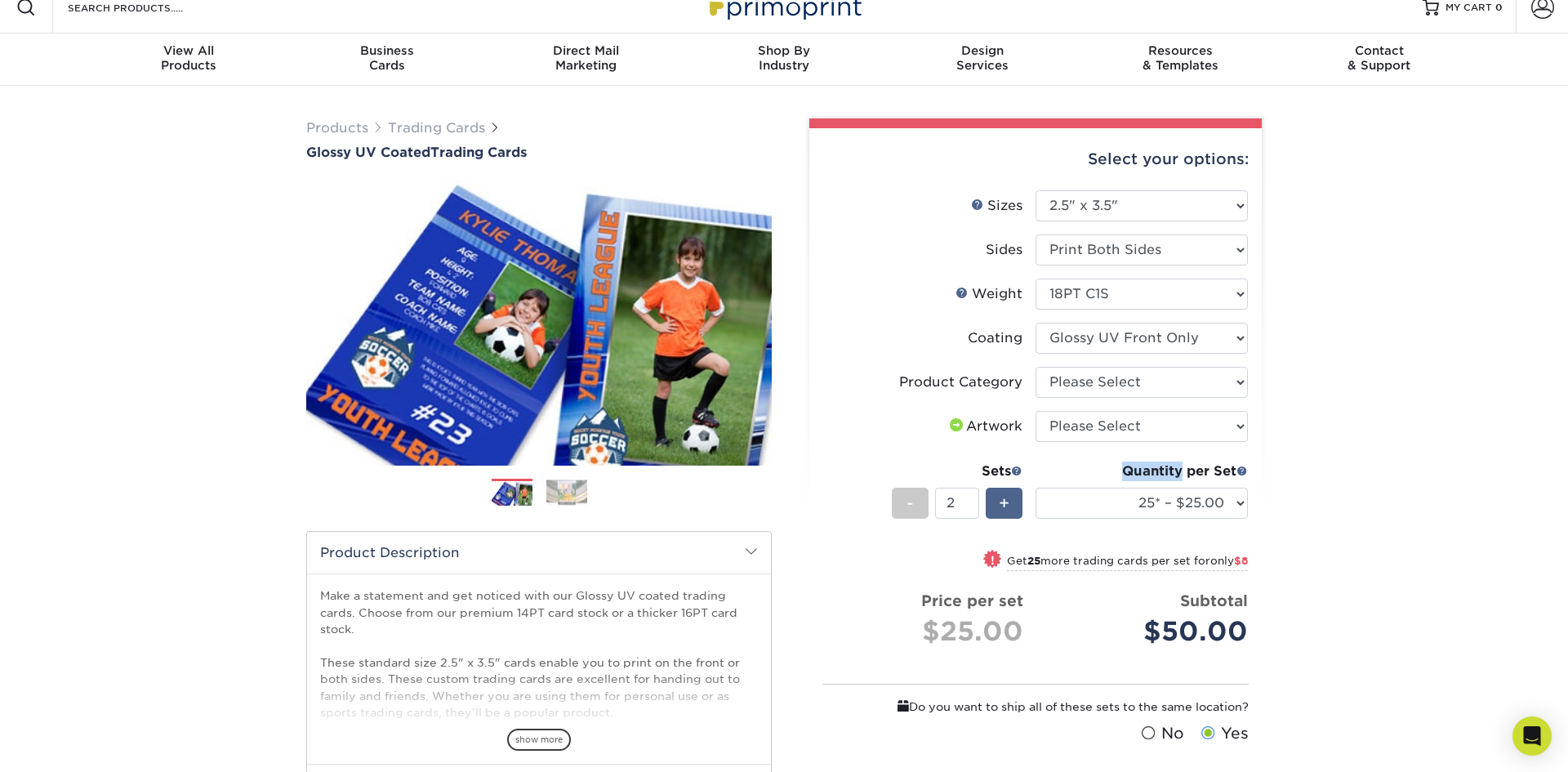
click at [995, 505] on div "+" at bounding box center [1004, 503] width 37 height 31
click at [904, 504] on div "-" at bounding box center [911, 503] width 37 height 31
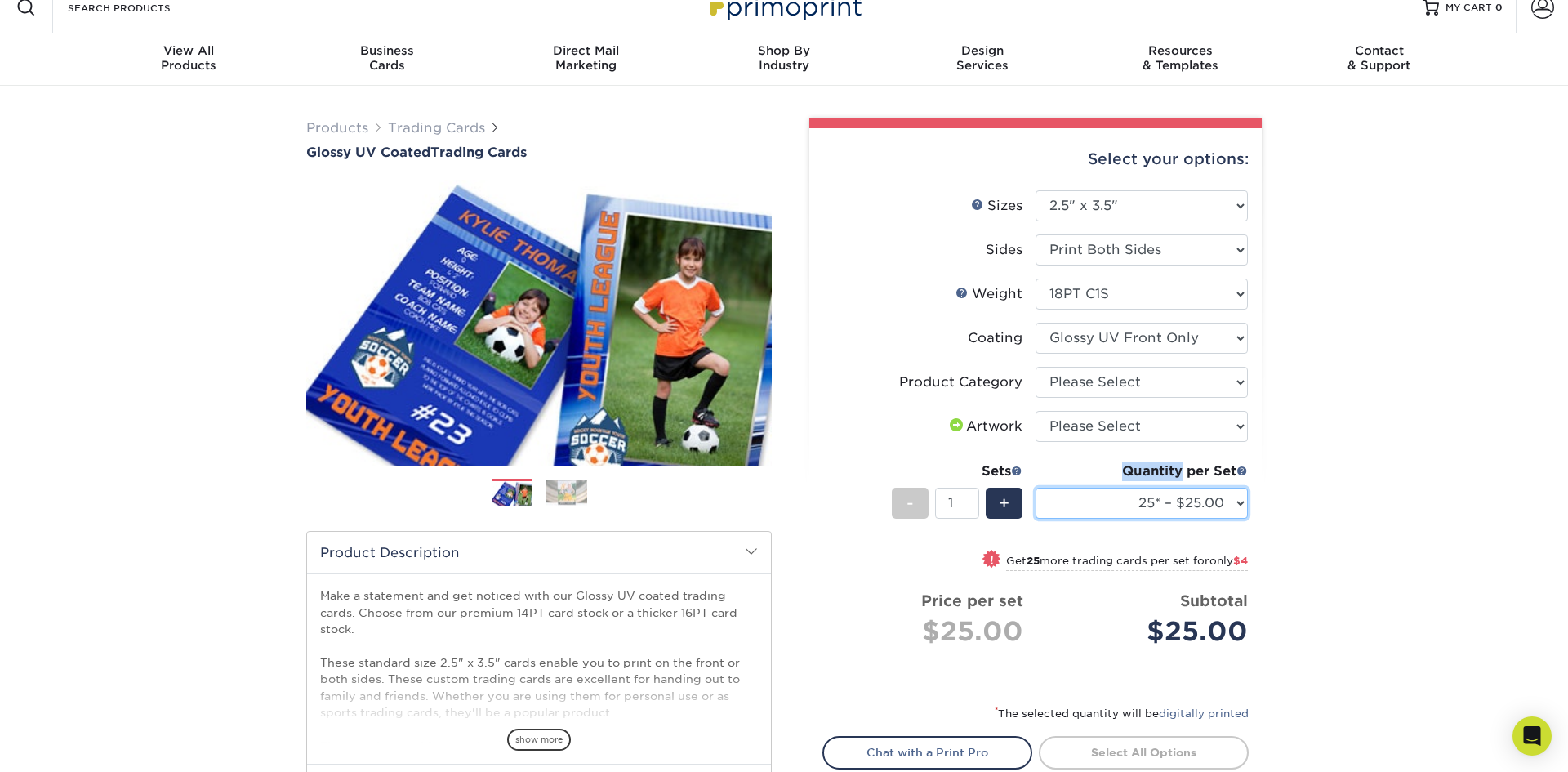
click at [1232, 501] on select "25* – $25.00 50* – $29.00 75* – $37.00 100* – $41.00 250* – $48.00 500 – $58.00…" at bounding box center [1141, 503] width 212 height 31
click at [1396, 219] on div "Products Trading Cards Glossy UV Coated Trading Cards Previous Next /" at bounding box center [784, 522] width 1568 height 873
click at [1002, 497] on span "+" at bounding box center [1004, 503] width 11 height 24
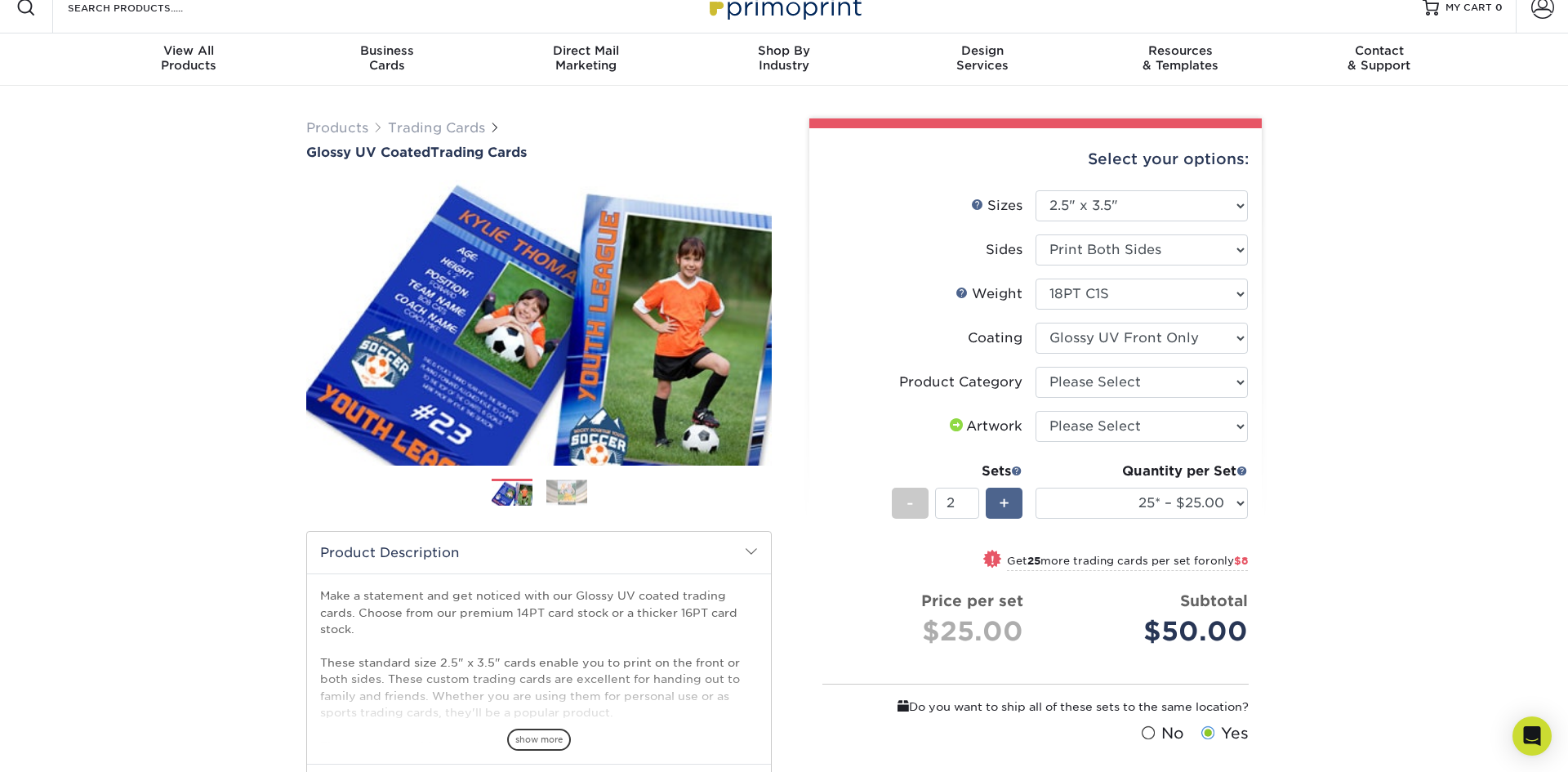
click at [1002, 497] on span "+" at bounding box center [1004, 503] width 11 height 24
click at [1014, 502] on div "+" at bounding box center [1004, 503] width 37 height 31
click at [1013, 502] on div "+" at bounding box center [1004, 503] width 37 height 31
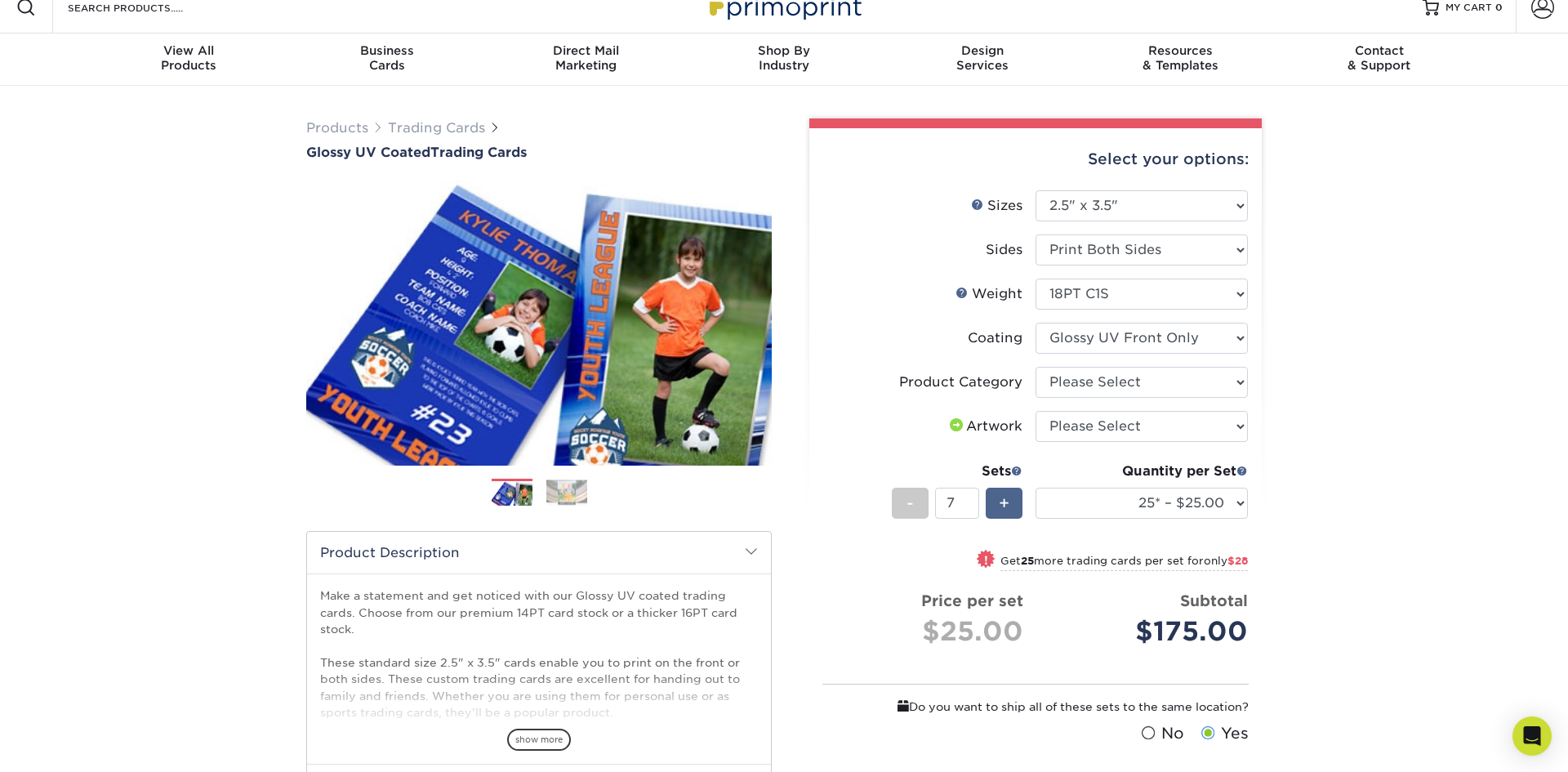
click at [1013, 502] on div "+" at bounding box center [1004, 503] width 37 height 31
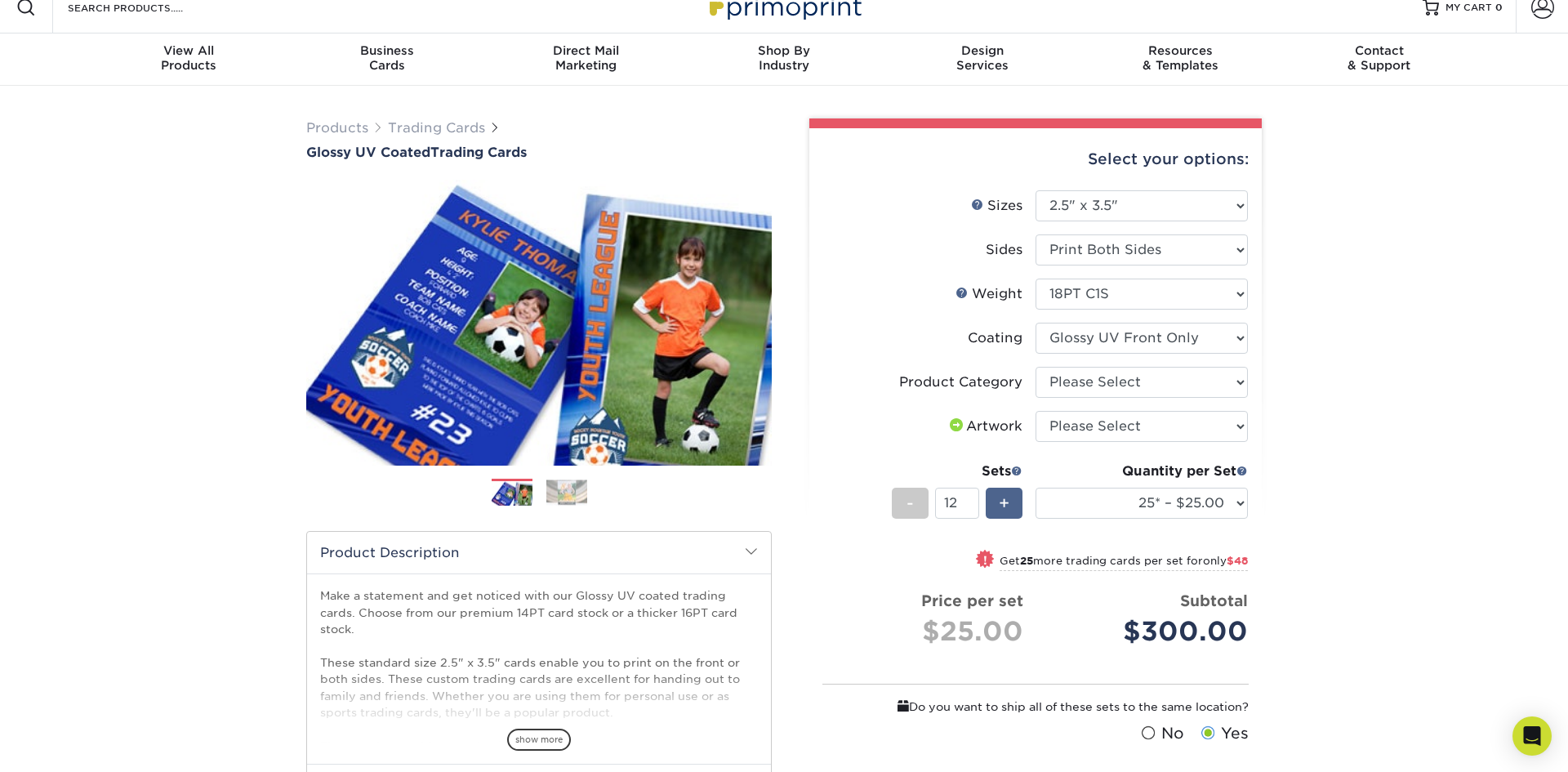
click at [1013, 502] on div "+" at bounding box center [1004, 503] width 37 height 31
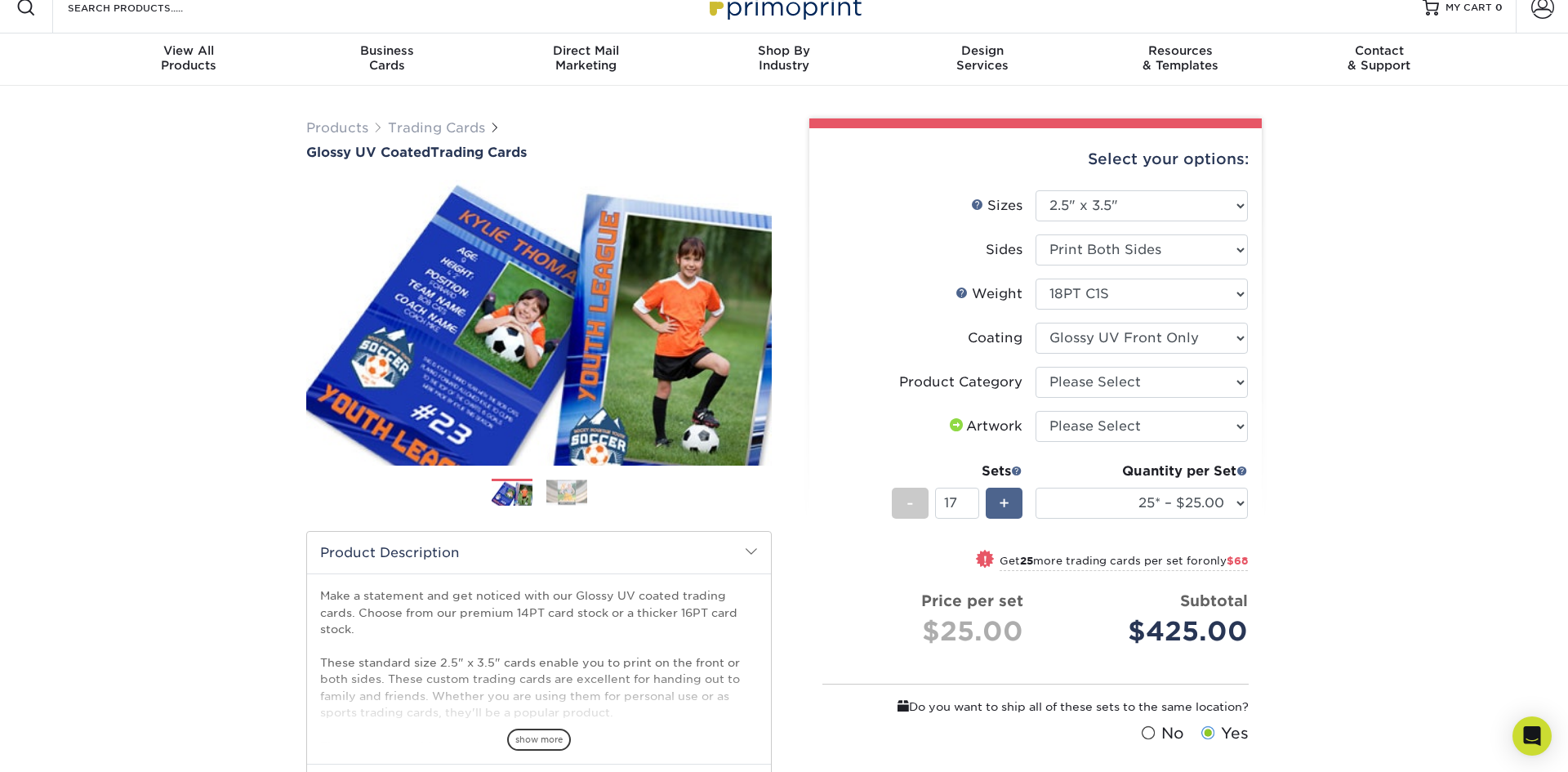
click at [1013, 502] on div "+" at bounding box center [1004, 503] width 37 height 31
type input "18"
click at [1213, 501] on select "25* – $25.00 50* – $29.00 75* – $37.00 100* – $41.00 250* – $48.00 500 – $58.00…" at bounding box center [1141, 503] width 212 height 31
click at [1035, 488] on select "25* – $25.00 50* – $29.00 75* – $37.00 100* – $41.00 250* – $48.00 500 – $58.00…" at bounding box center [1141, 503] width 212 height 31
click at [1096, 377] on select "Please Select Trading Cards" at bounding box center [1141, 382] width 212 height 31
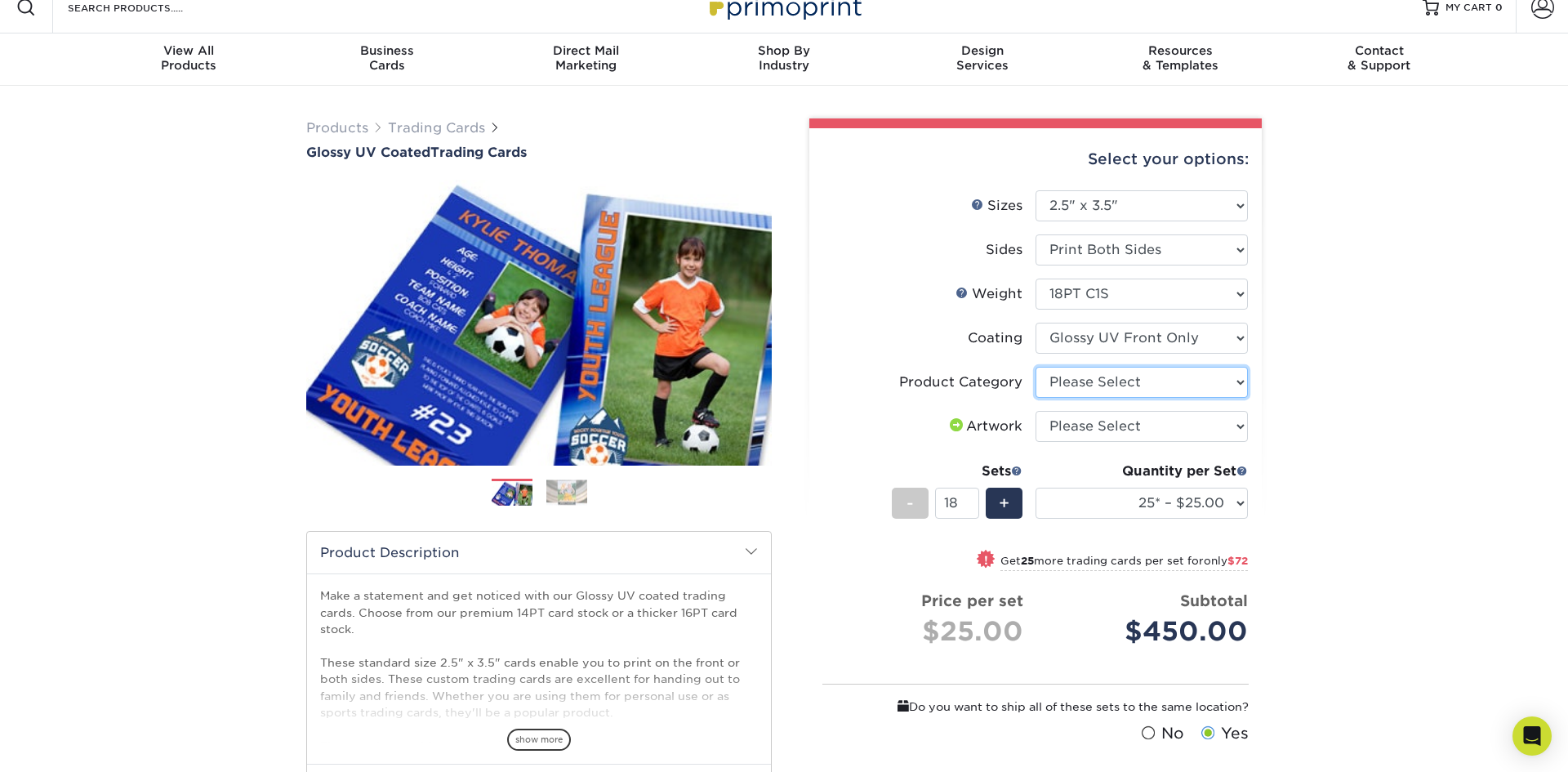
select select "c2f9bce9-36c2-409d-b101-c29d9d031e18"
click at [1035, 367] on select "Please Select Trading Cards" at bounding box center [1141, 382] width 212 height 31
click at [1096, 431] on select "Please Select I will upload files I need a design - $100" at bounding box center [1141, 426] width 212 height 31
select select "upload"
click at [1035, 411] on select "Please Select I will upload files I need a design - $100" at bounding box center [1141, 426] width 212 height 31
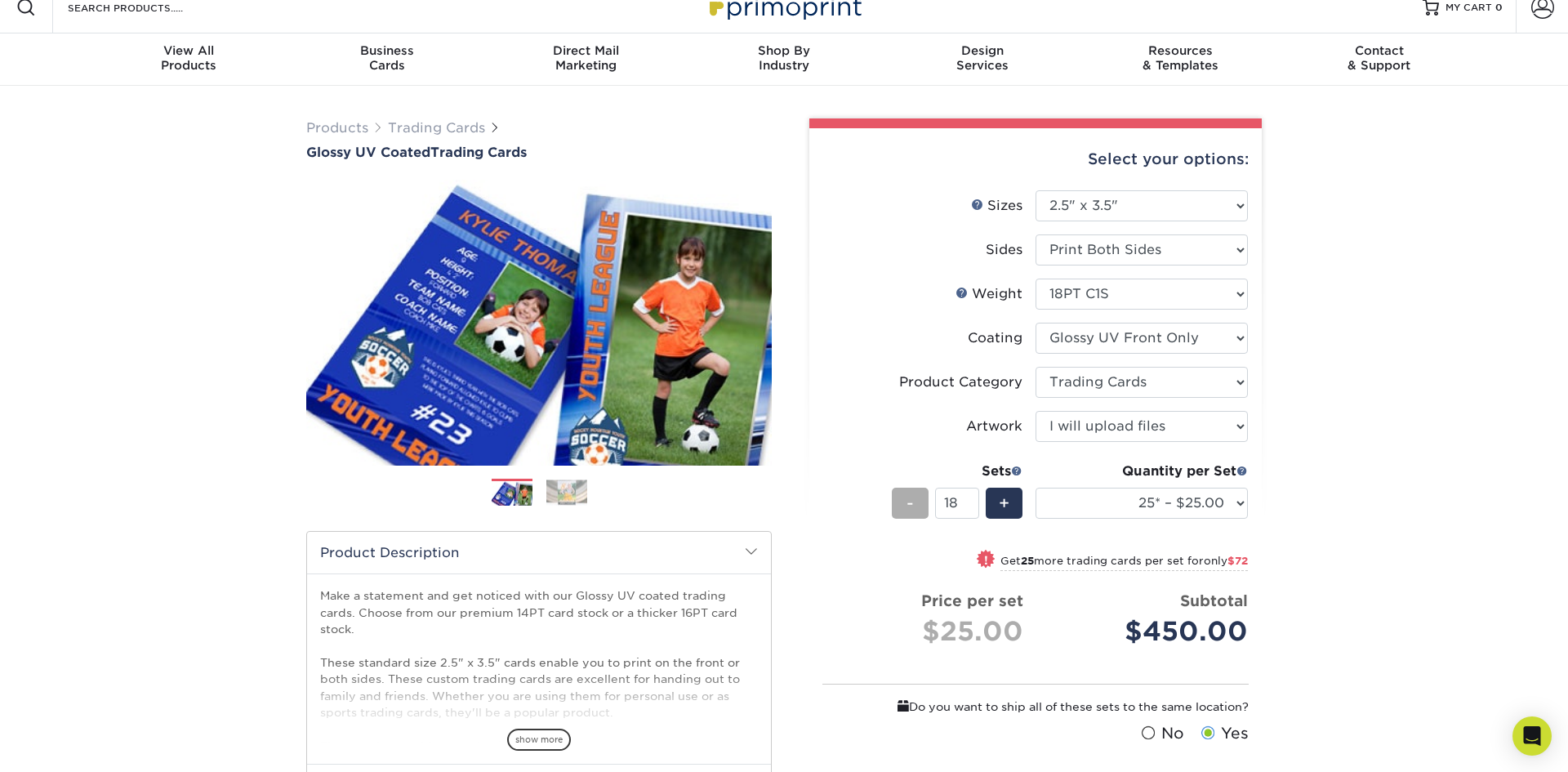
click at [903, 515] on div "-" at bounding box center [911, 503] width 37 height 31
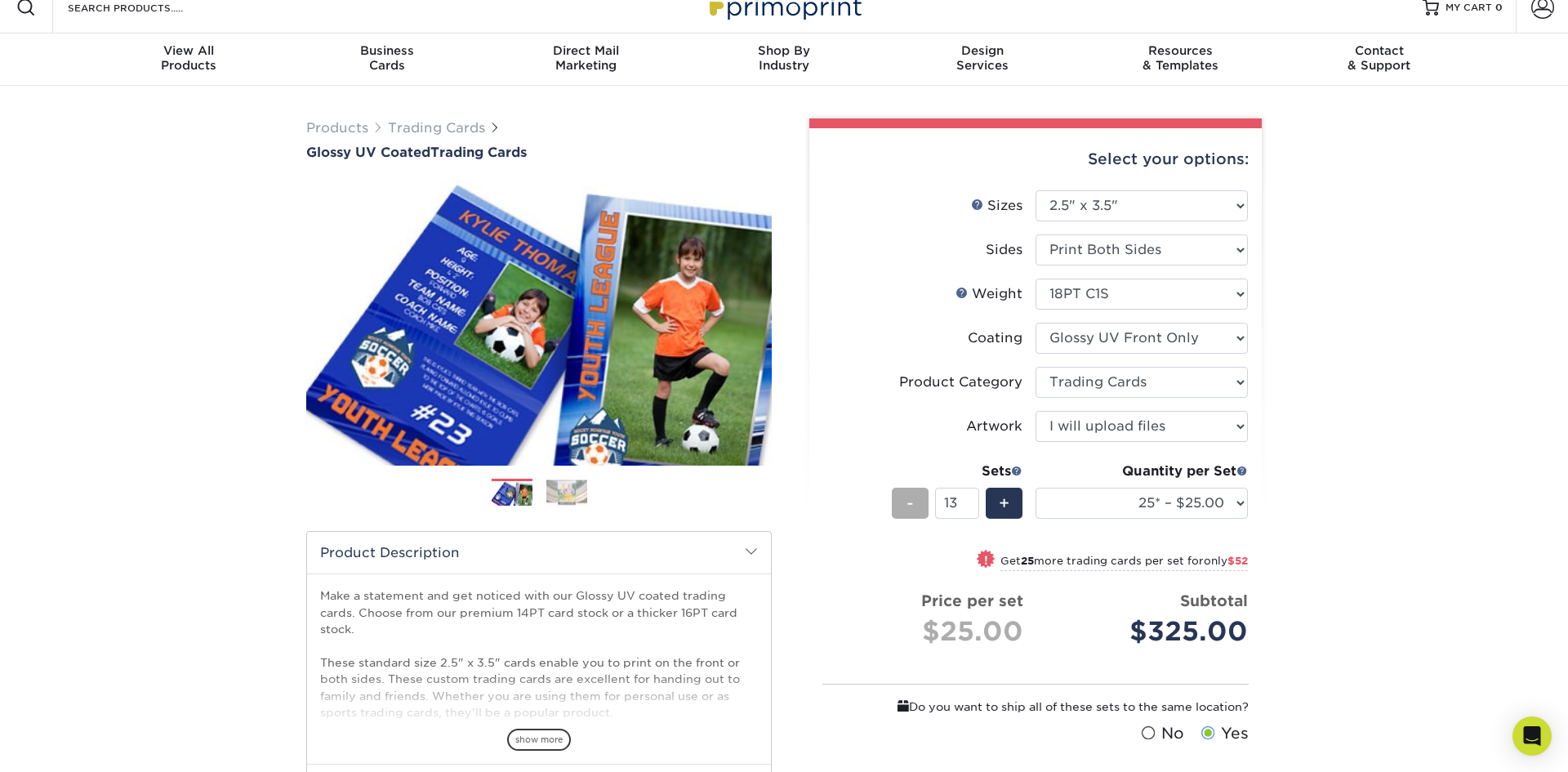
click at [903, 515] on div "-" at bounding box center [911, 503] width 37 height 31
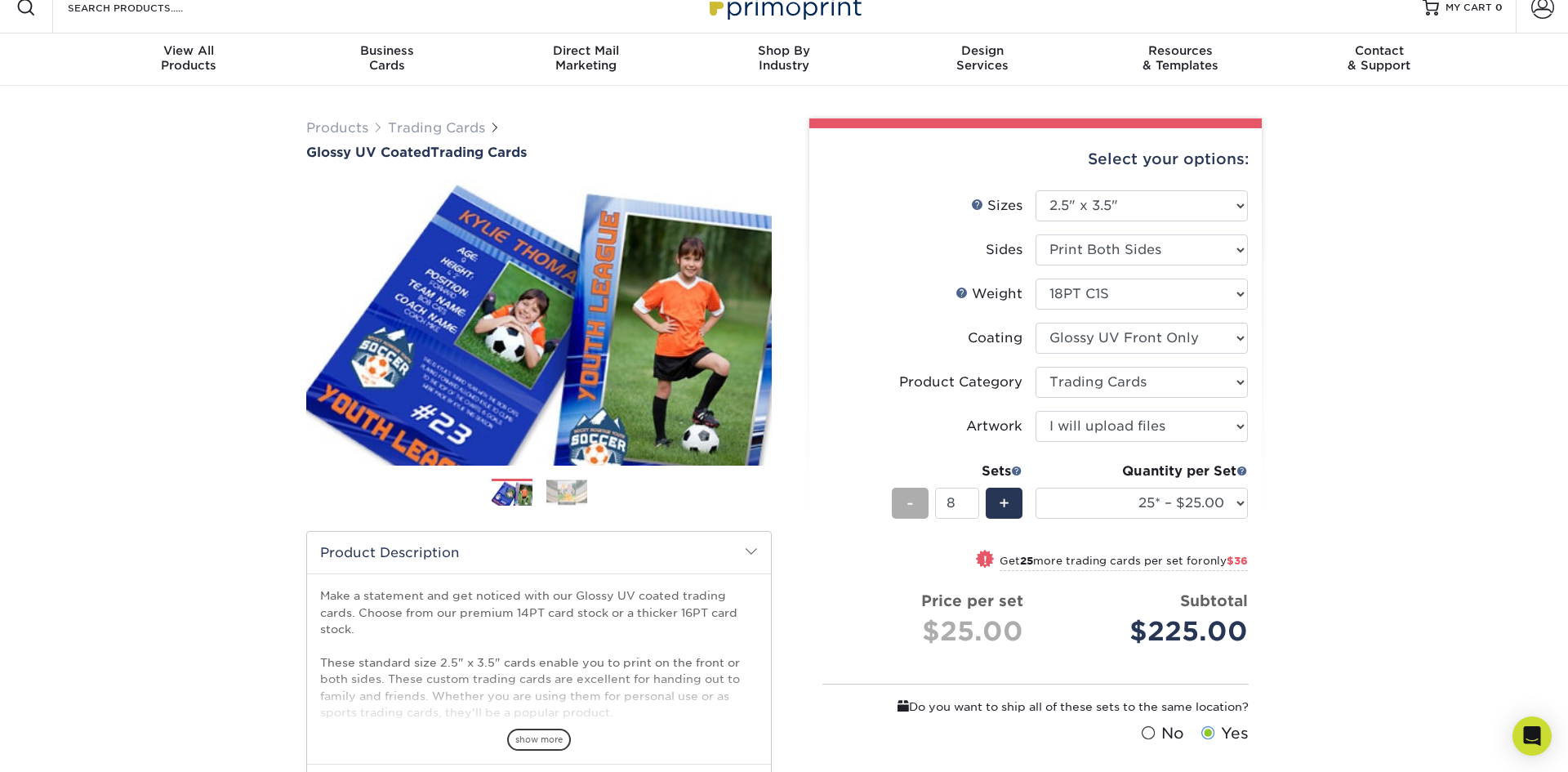
click at [903, 515] on div "-" at bounding box center [911, 503] width 37 height 31
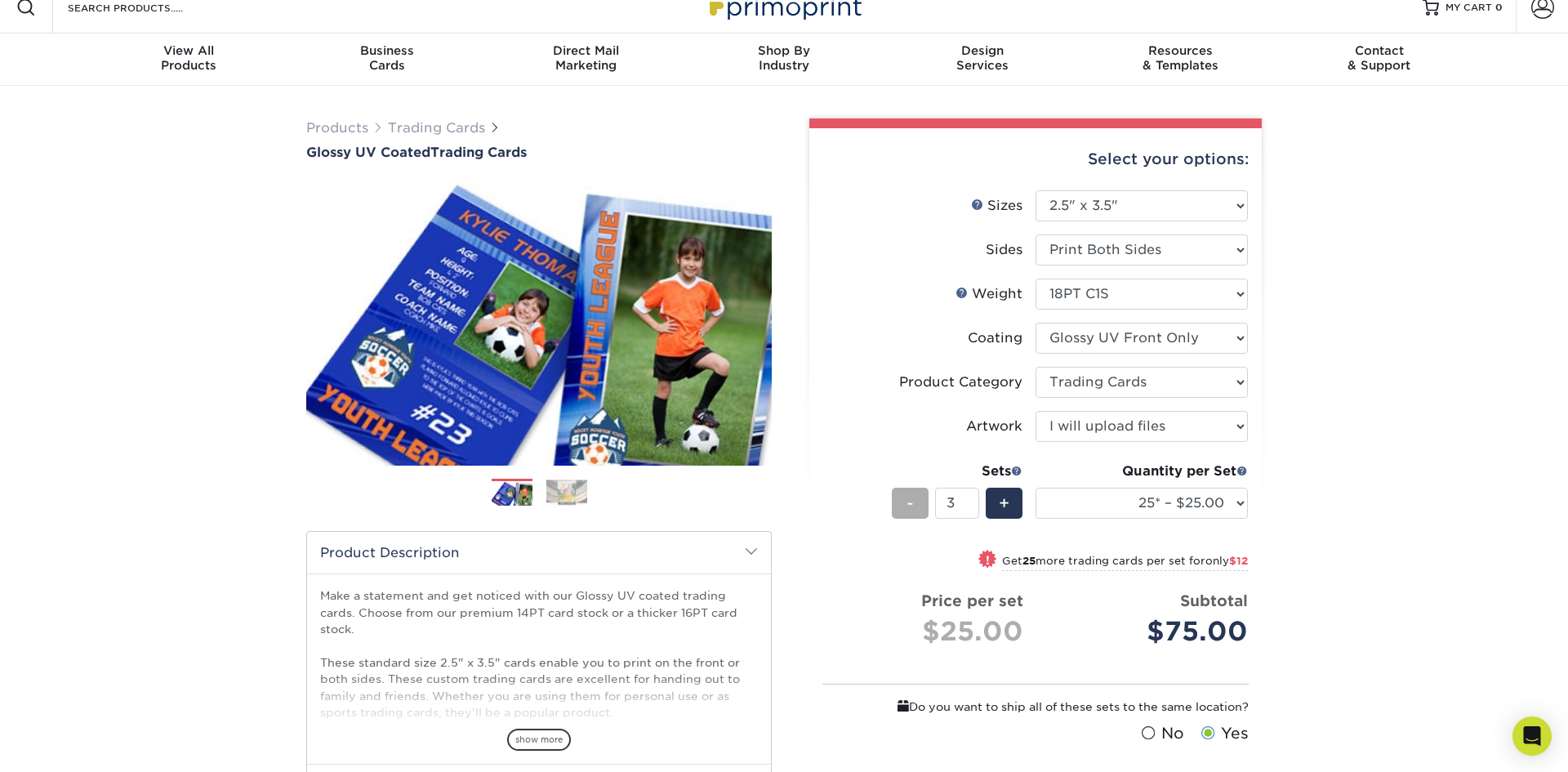
click at [903, 515] on div "-" at bounding box center [911, 503] width 37 height 31
type input "1"
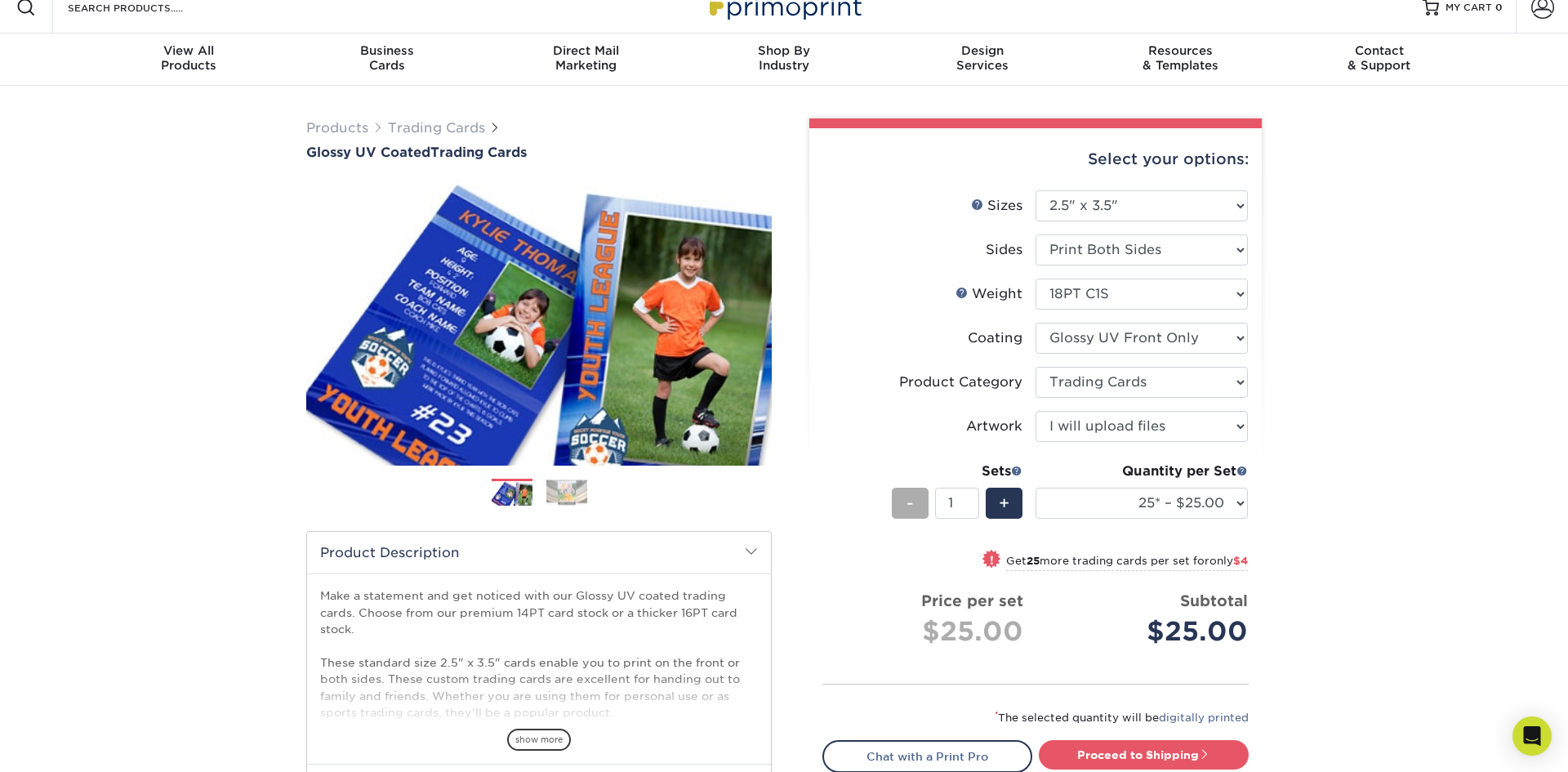
click at [903, 515] on div "-" at bounding box center [911, 503] width 37 height 31
click at [912, 513] on span "-" at bounding box center [910, 503] width 7 height 24
